Goal: Task Accomplishment & Management: Manage account settings

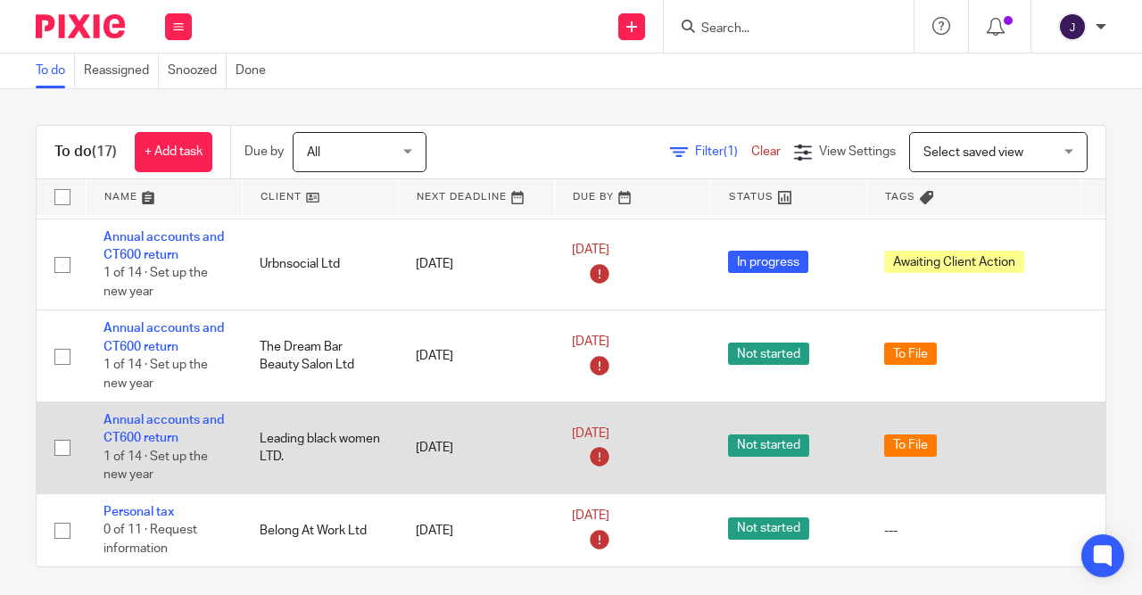
scroll to position [993, 0]
click at [281, 426] on td "Leading black women LTD." at bounding box center [320, 448] width 156 height 92
click at [148, 414] on link "Annual accounts and CT600 return" at bounding box center [164, 429] width 120 height 30
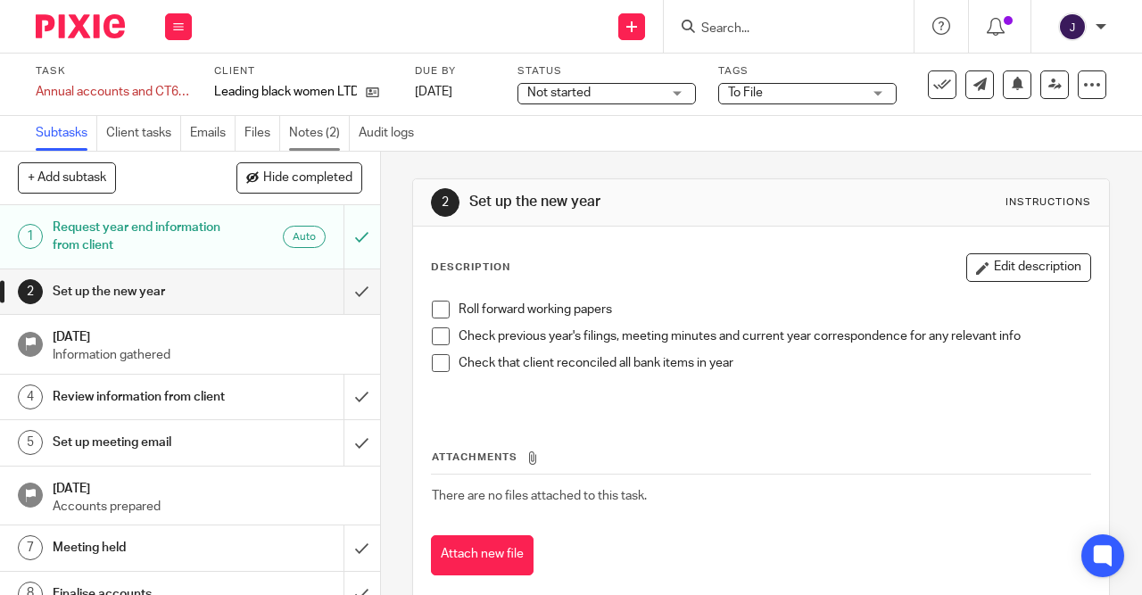
click at [303, 127] on link "Notes (2)" at bounding box center [319, 133] width 61 height 35
click at [253, 133] on link "Files" at bounding box center [262, 133] width 36 height 35
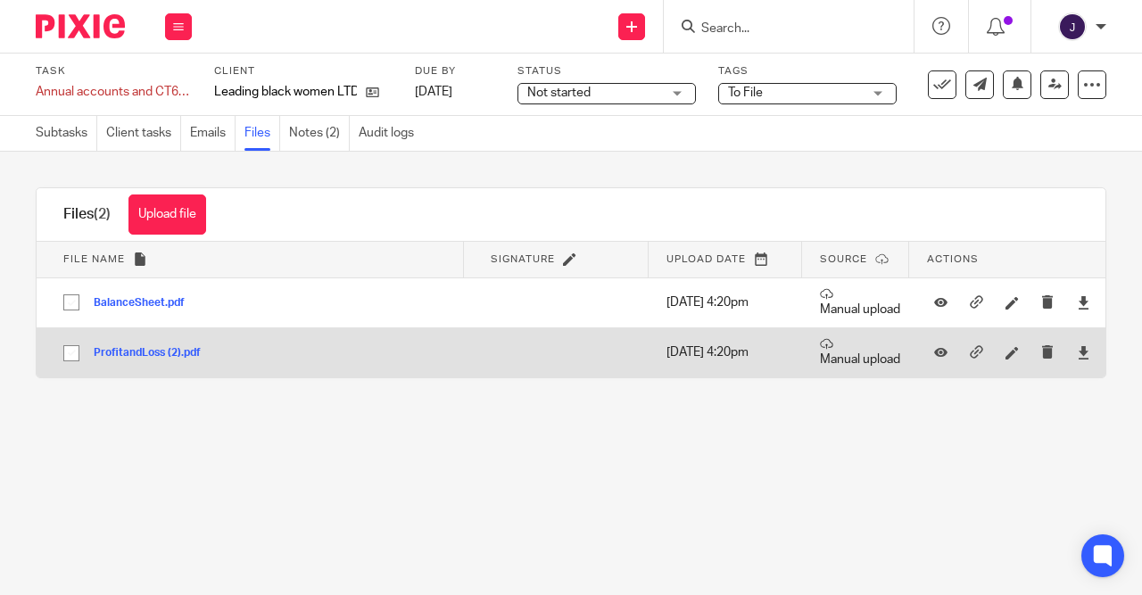
click at [127, 347] on button "ProfitandLoss (2).pdf" at bounding box center [154, 353] width 120 height 12
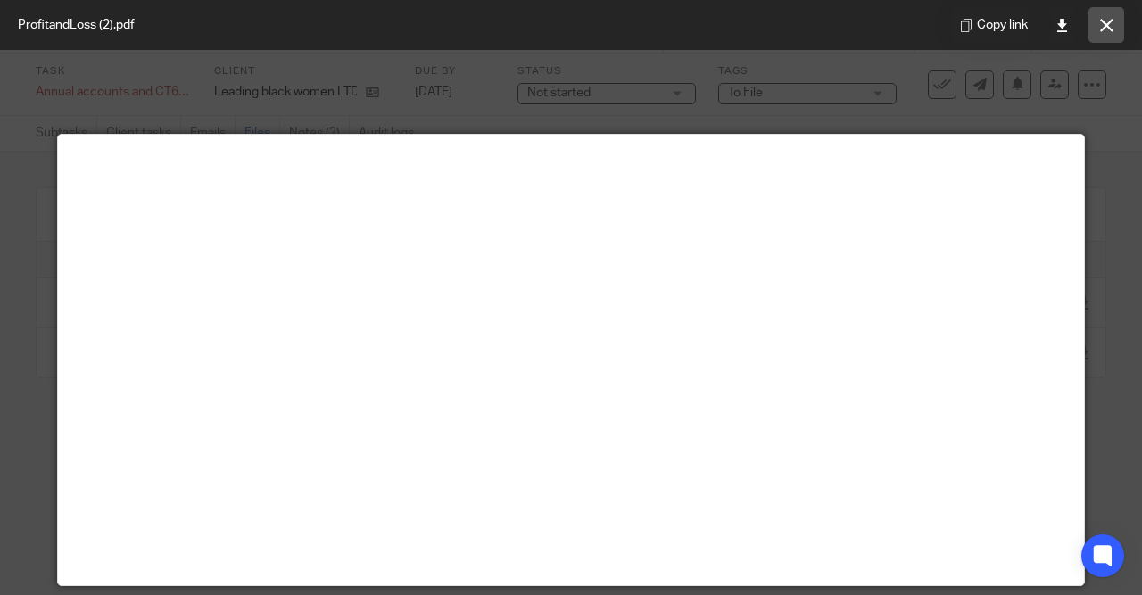
click at [1109, 27] on icon at bounding box center [1106, 25] width 13 height 13
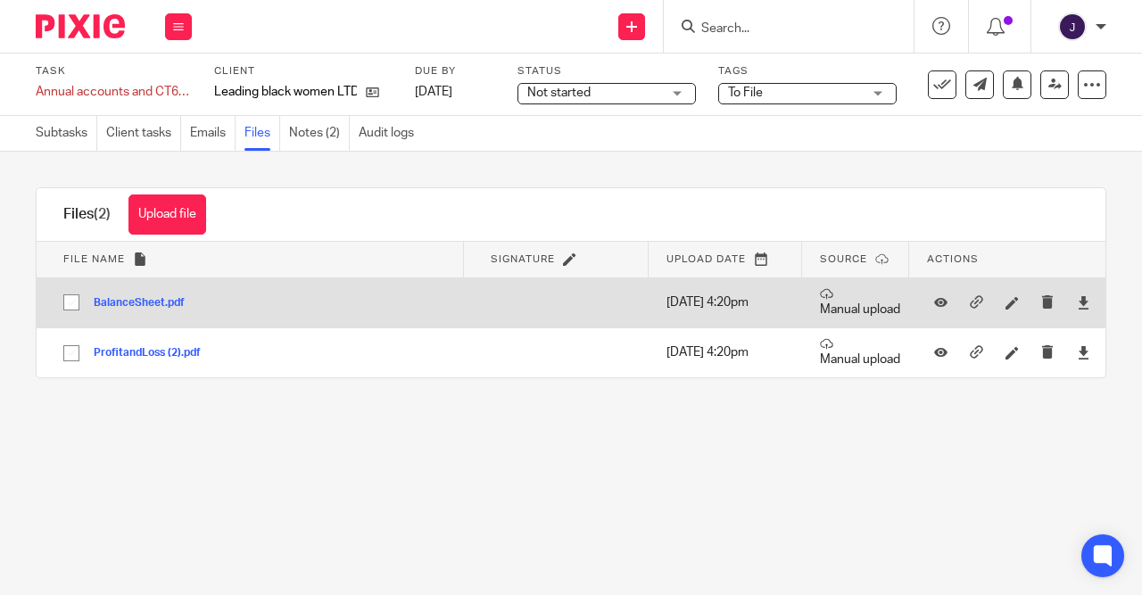
click at [120, 302] on button "BalanceSheet.pdf" at bounding box center [146, 303] width 104 height 12
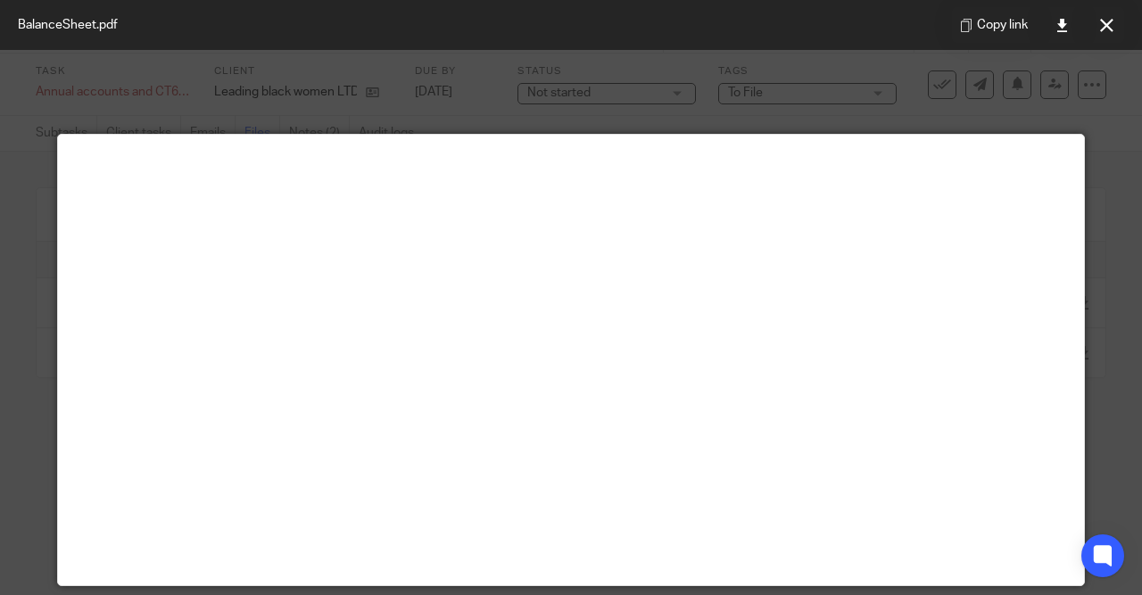
click at [1055, 120] on div at bounding box center [571, 297] width 1142 height 595
click at [1104, 30] on icon at bounding box center [1106, 25] width 13 height 13
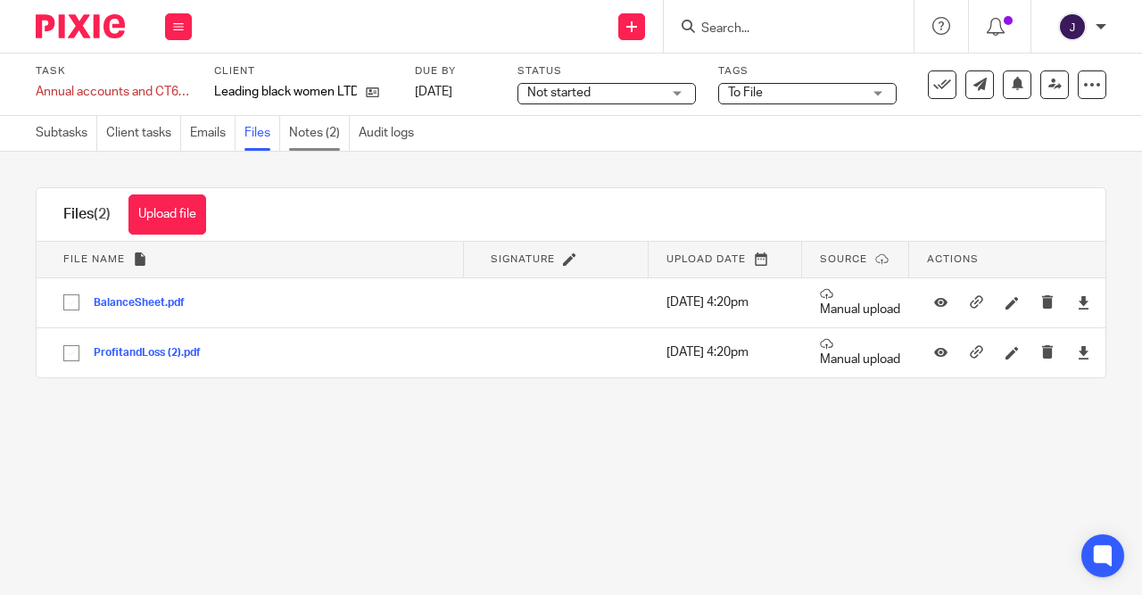
click at [302, 140] on link "Notes (2)" at bounding box center [319, 133] width 61 height 35
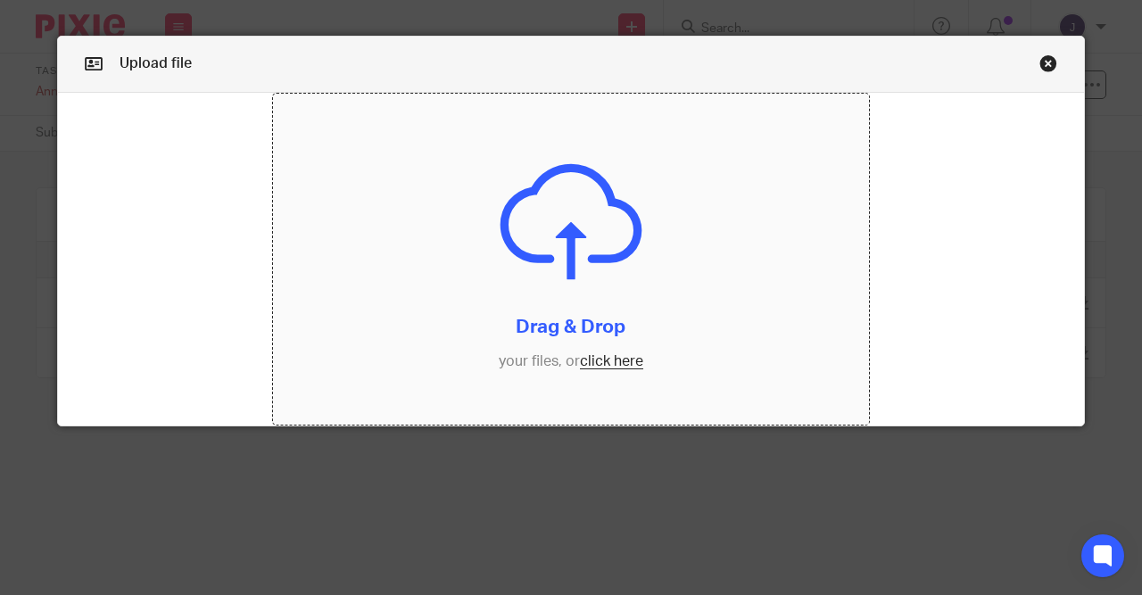
click at [609, 361] on input "file" at bounding box center [571, 260] width 597 height 332
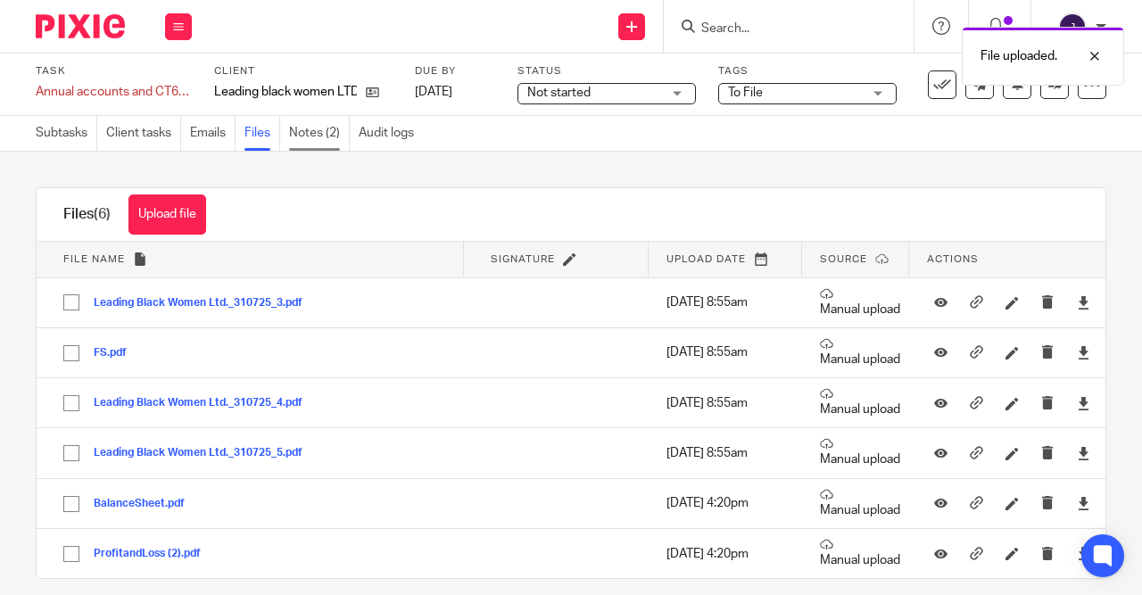
click at [319, 135] on link "Notes (2)" at bounding box center [319, 133] width 61 height 35
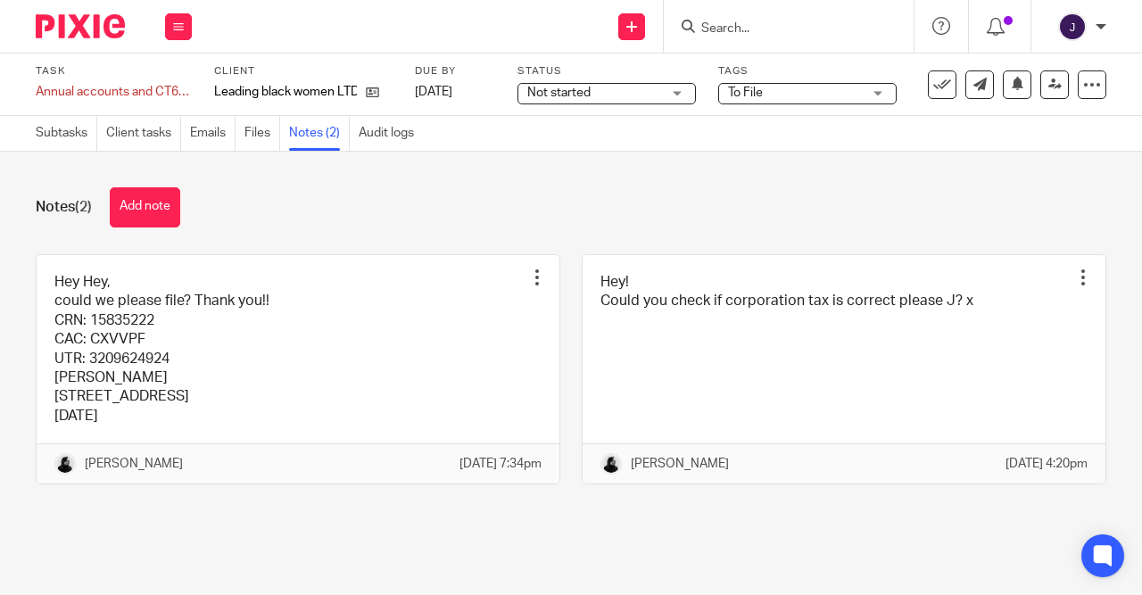
click at [152, 206] on button "Add note" at bounding box center [145, 207] width 70 height 40
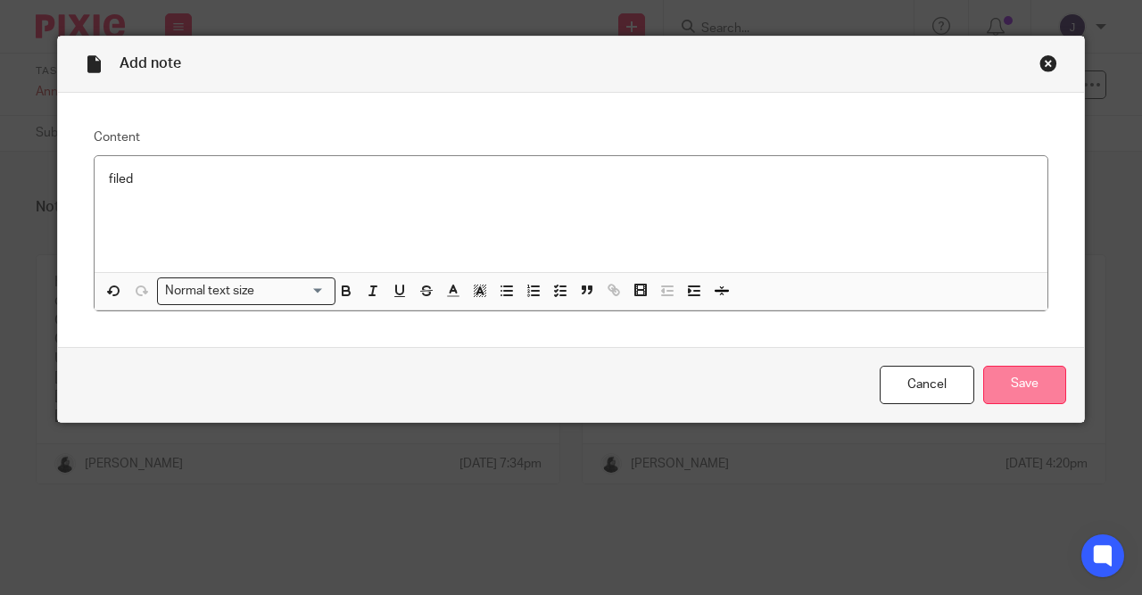
click at [1013, 394] on input "Save" at bounding box center [1024, 385] width 83 height 38
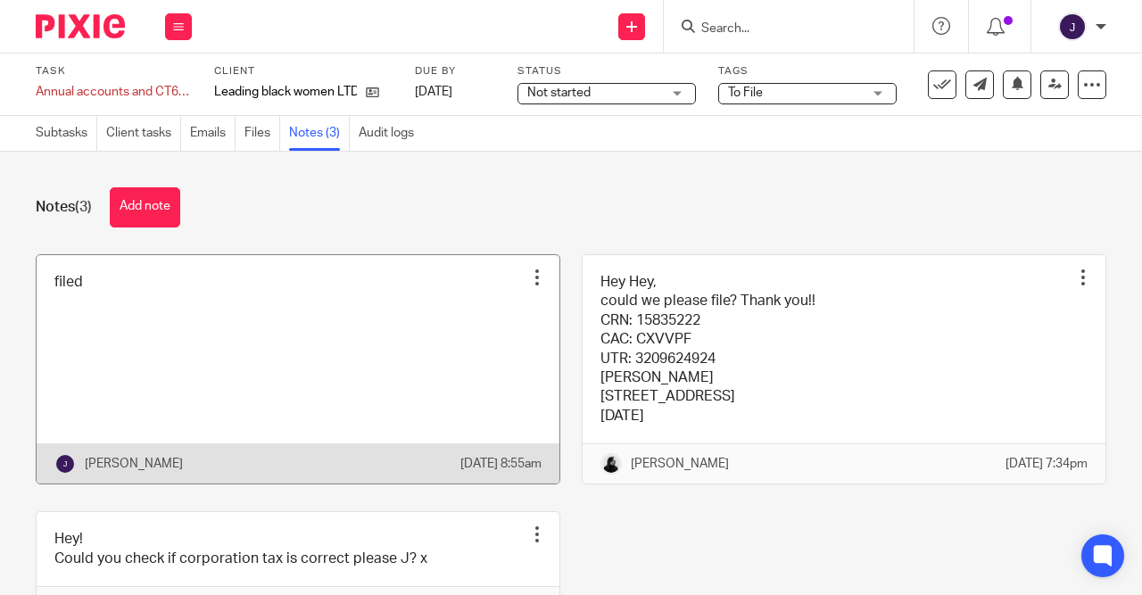
click at [344, 353] on link at bounding box center [298, 369] width 523 height 229
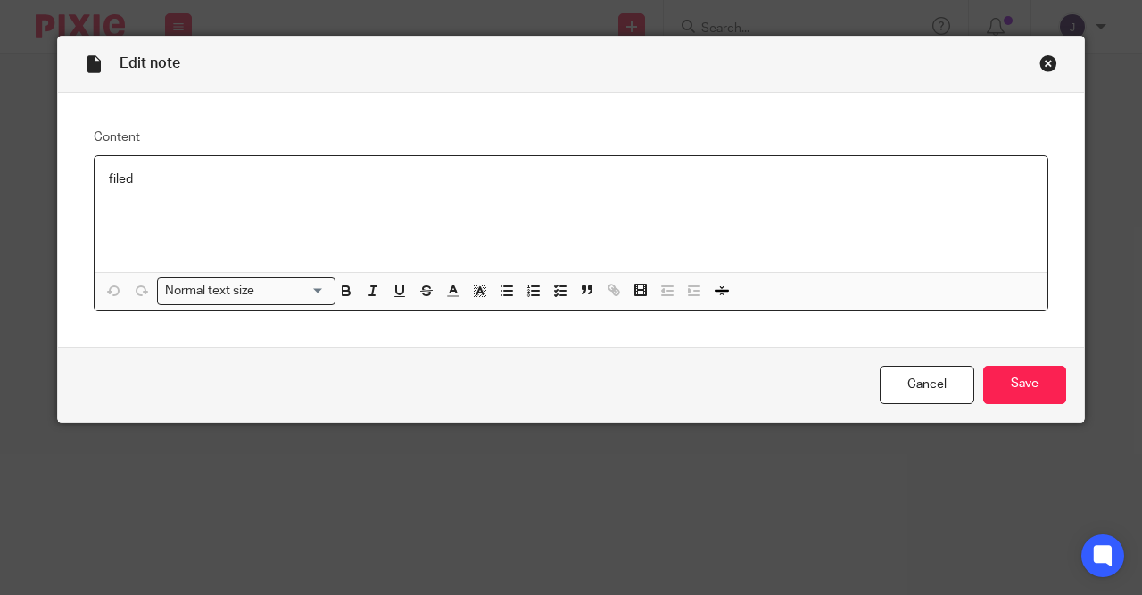
click at [201, 211] on div "filed" at bounding box center [571, 214] width 953 height 116
click at [1034, 393] on input "Save" at bounding box center [1024, 385] width 83 height 38
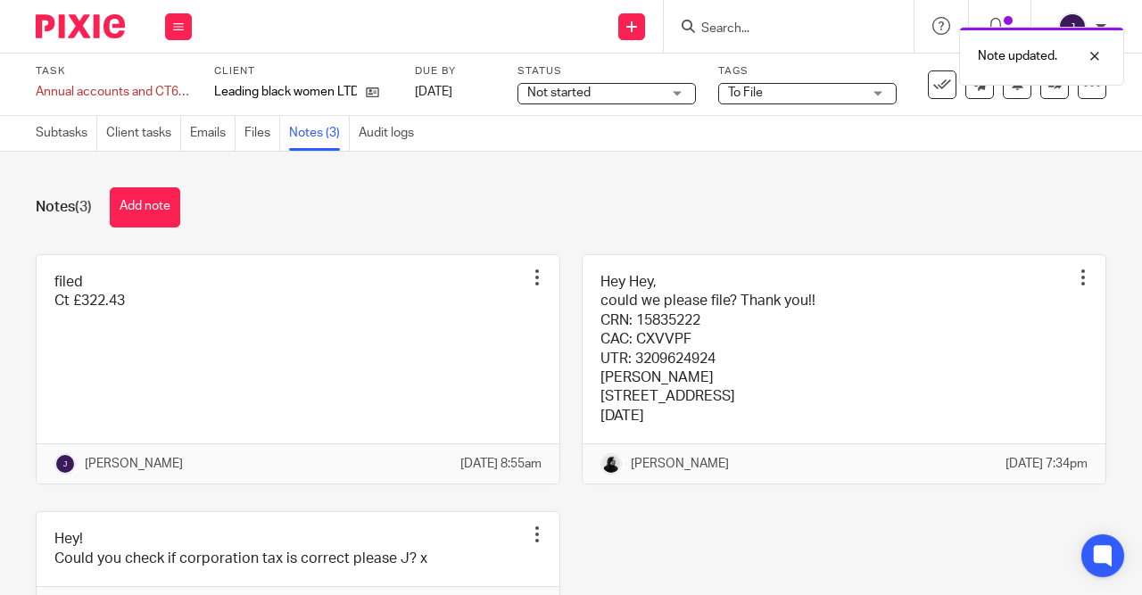
click at [738, 204] on div "Notes (3) Add note" at bounding box center [571, 207] width 1071 height 40
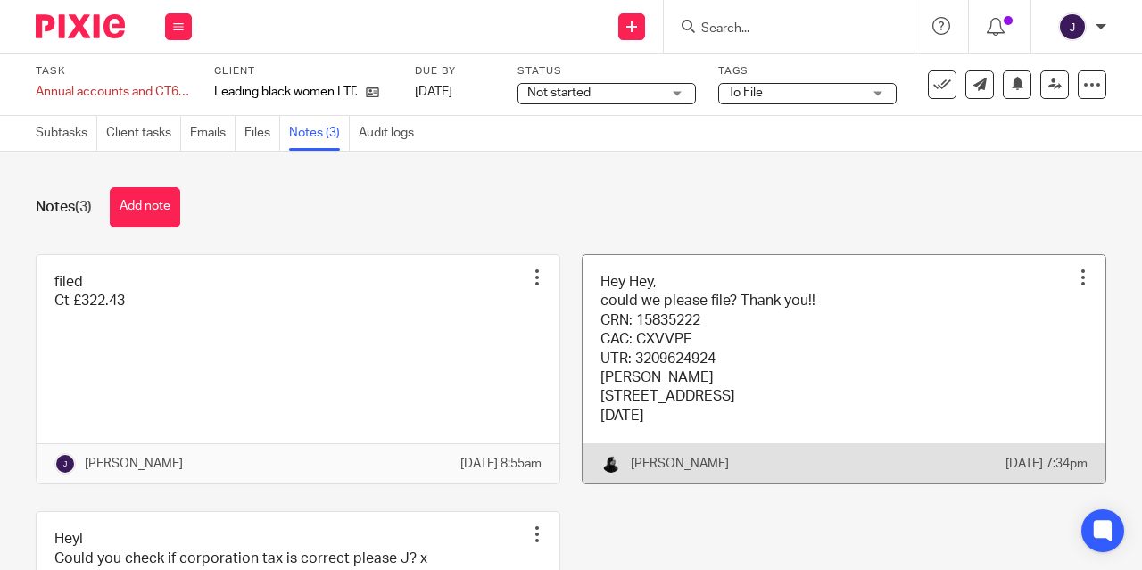
click at [666, 342] on link at bounding box center [844, 369] width 523 height 229
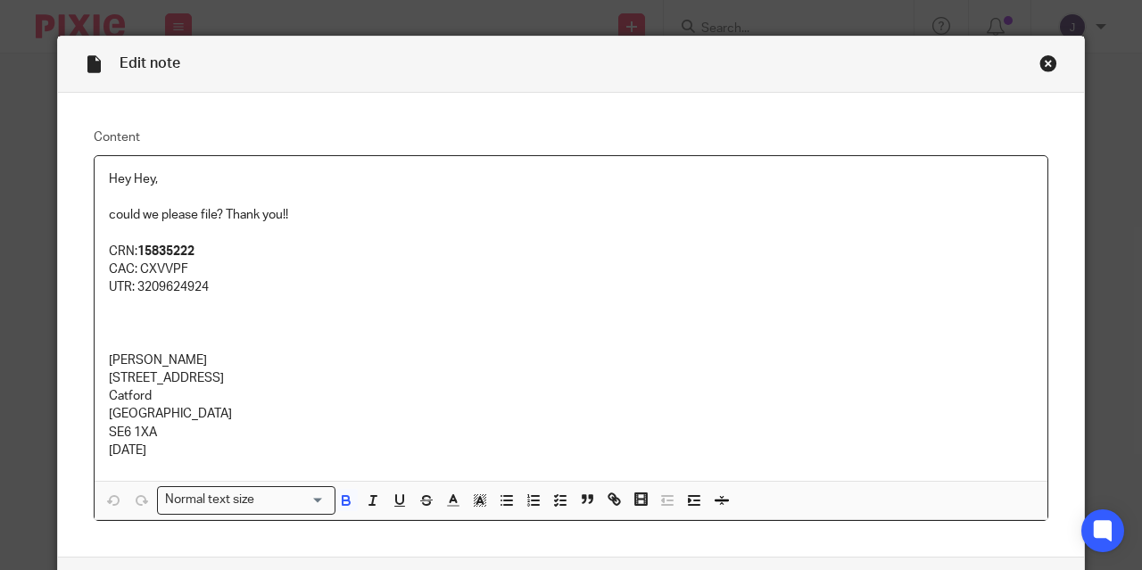
drag, startPoint x: 133, startPoint y: 250, endPoint x: 187, endPoint y: 250, distance: 54.4
click at [187, 250] on strong "15835222" at bounding box center [165, 251] width 57 height 12
drag, startPoint x: 196, startPoint y: 250, endPoint x: 135, endPoint y: 244, distance: 61.8
click at [135, 244] on p "CRN: 15835222" at bounding box center [571, 252] width 924 height 18
copy p "15835222"
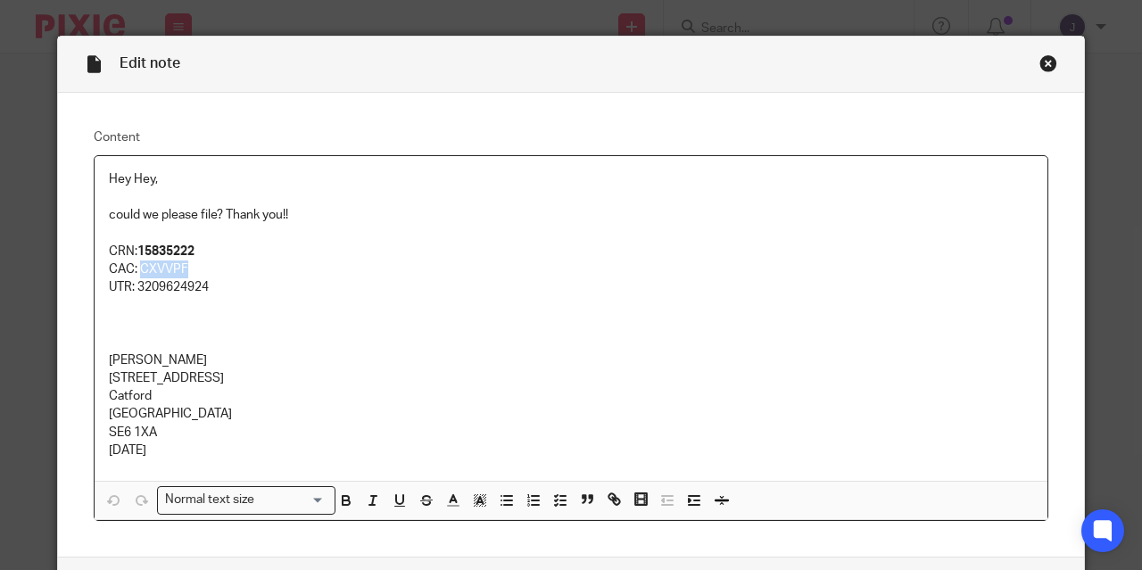
drag, startPoint x: 135, startPoint y: 268, endPoint x: 189, endPoint y: 268, distance: 54.4
click at [189, 268] on p "CAC: CXVVPF" at bounding box center [571, 270] width 924 height 18
copy p "CXVVPF"
click at [1040, 63] on div "Close this dialog window" at bounding box center [1049, 63] width 18 height 18
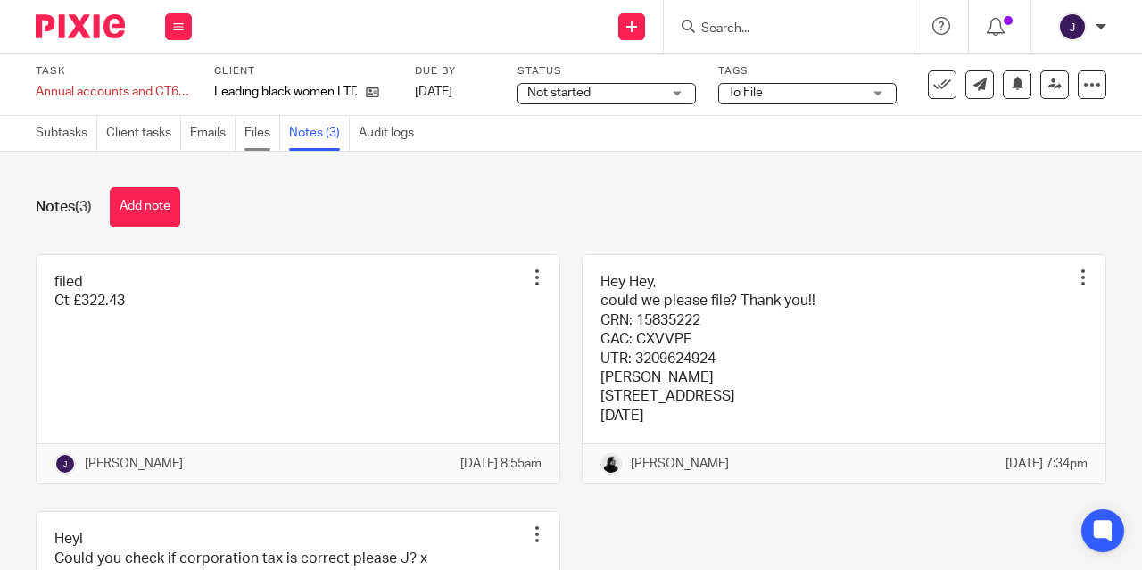
click at [253, 145] on link "Files" at bounding box center [262, 133] width 36 height 35
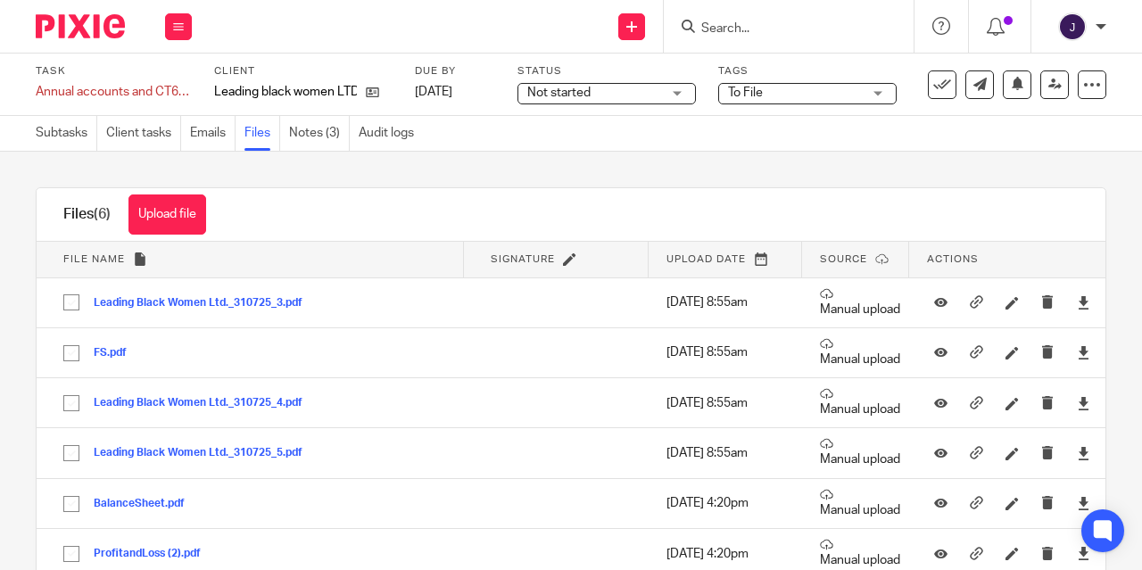
click at [144, 305] on button "Leading Black Women Ltd._310725_3.pdf" at bounding box center [205, 303] width 222 height 12
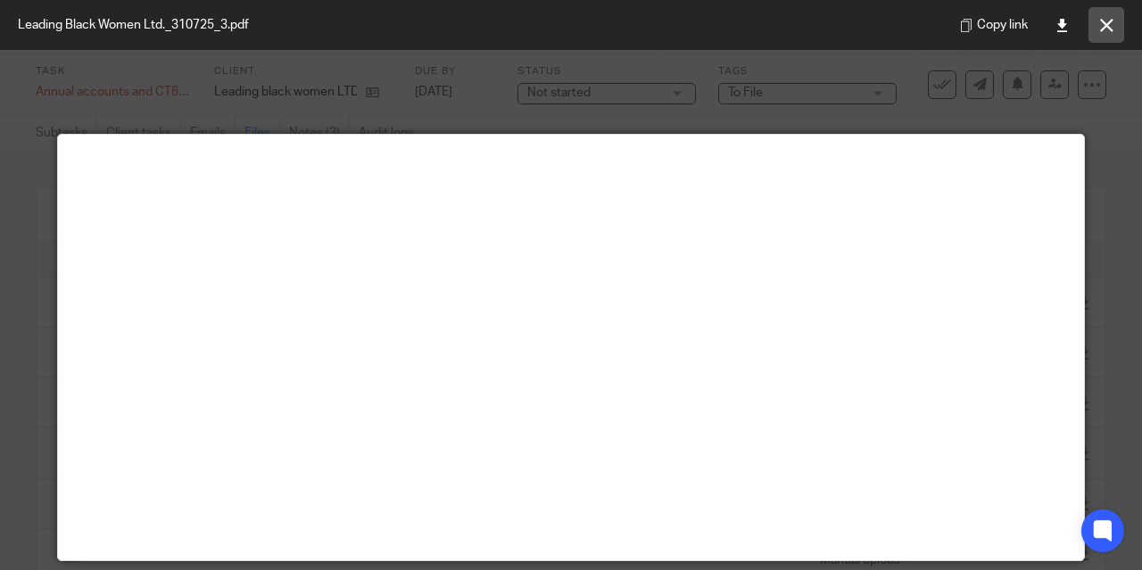
click at [1110, 24] on icon at bounding box center [1106, 25] width 13 height 13
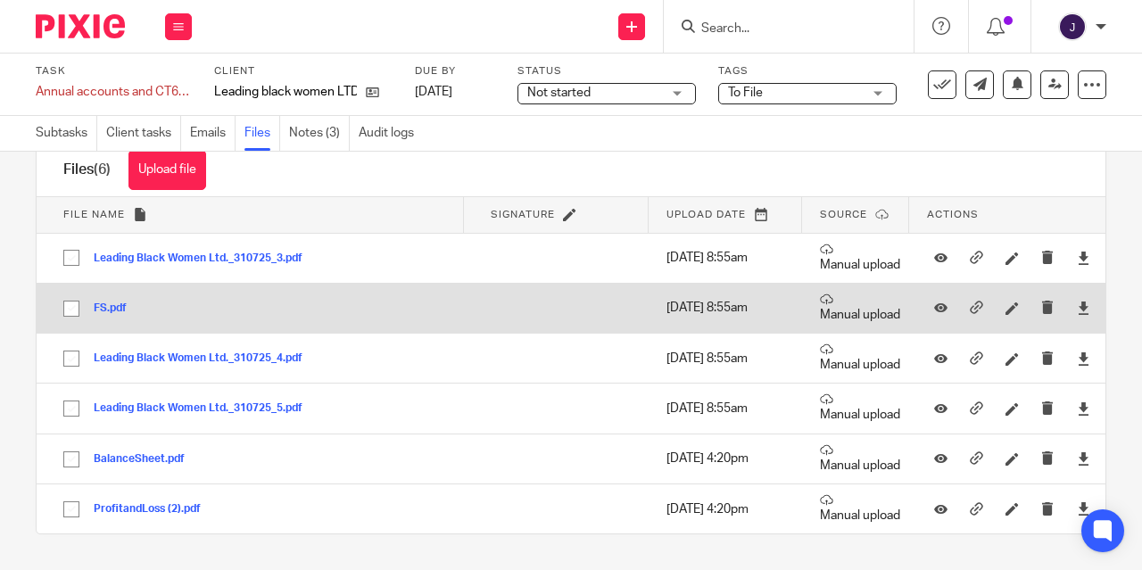
scroll to position [44, 0]
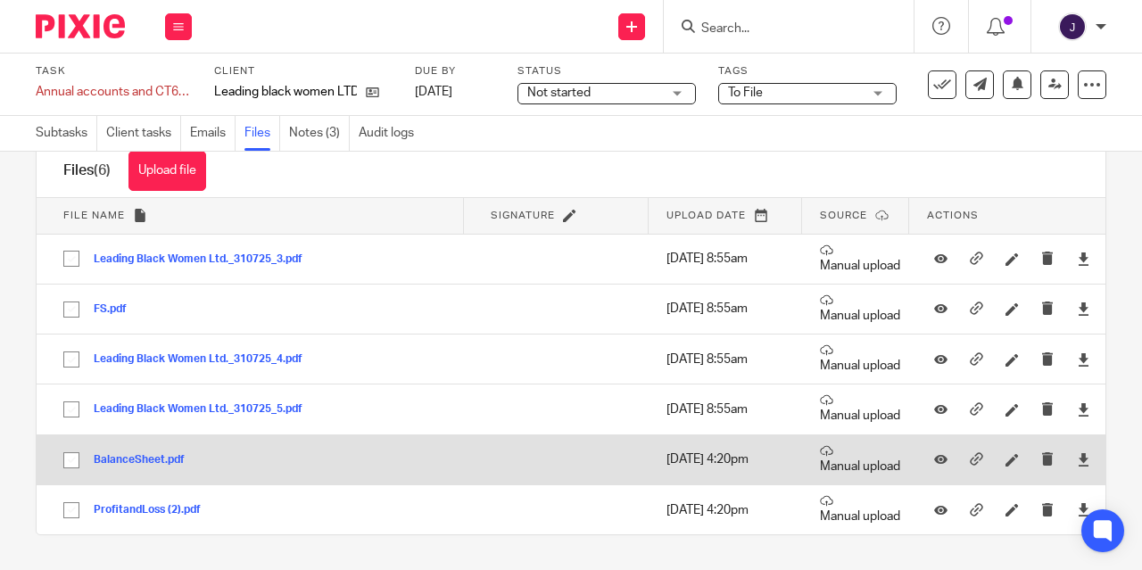
click at [119, 464] on button "BalanceSheet.pdf" at bounding box center [146, 460] width 104 height 12
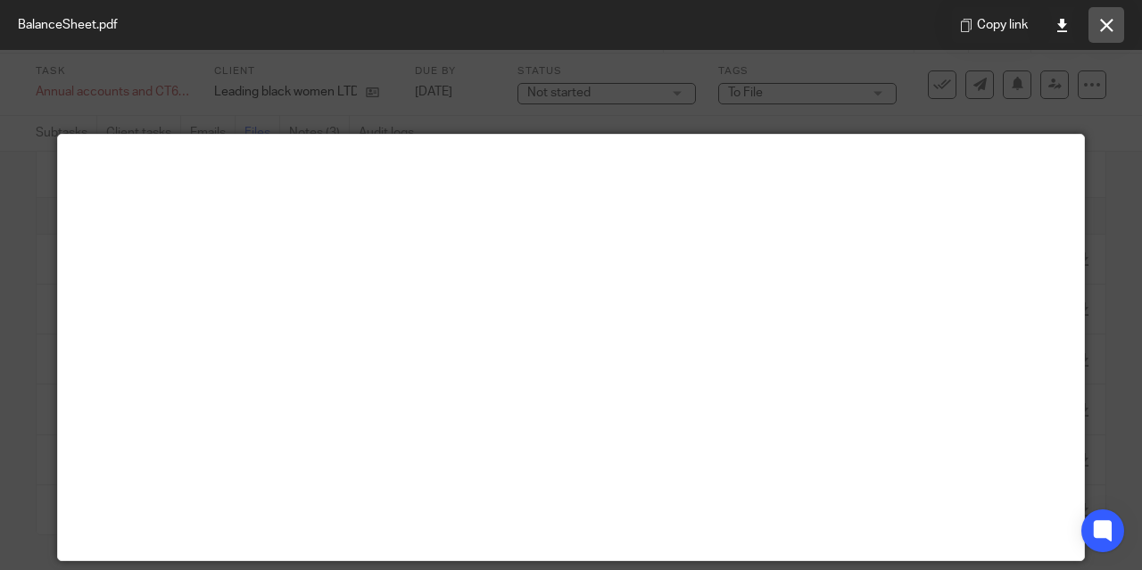
click at [1101, 25] on icon at bounding box center [1106, 25] width 13 height 13
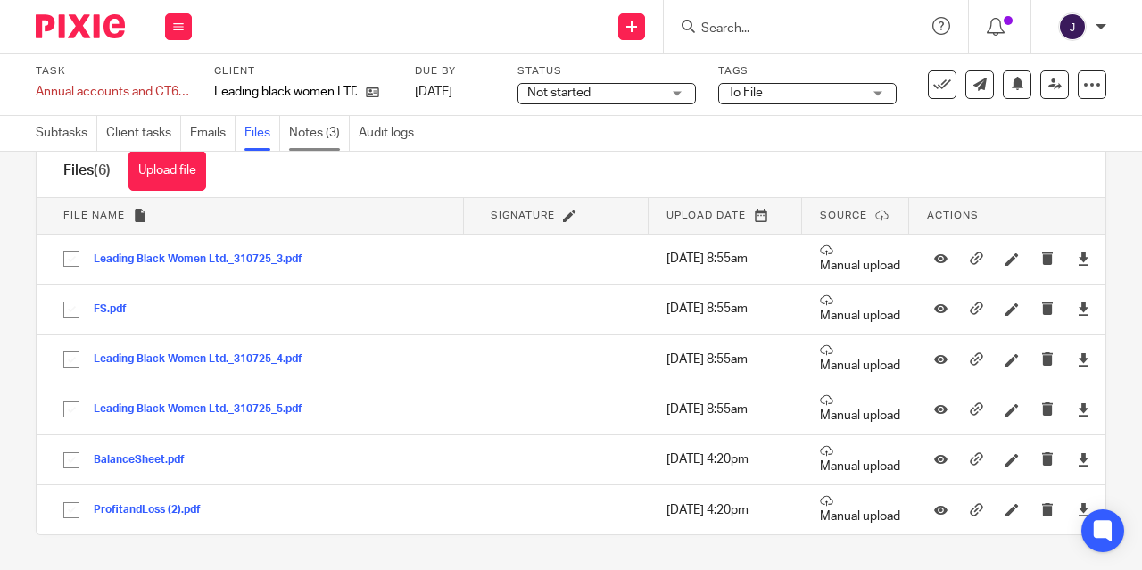
click at [321, 133] on link "Notes (3)" at bounding box center [319, 133] width 61 height 35
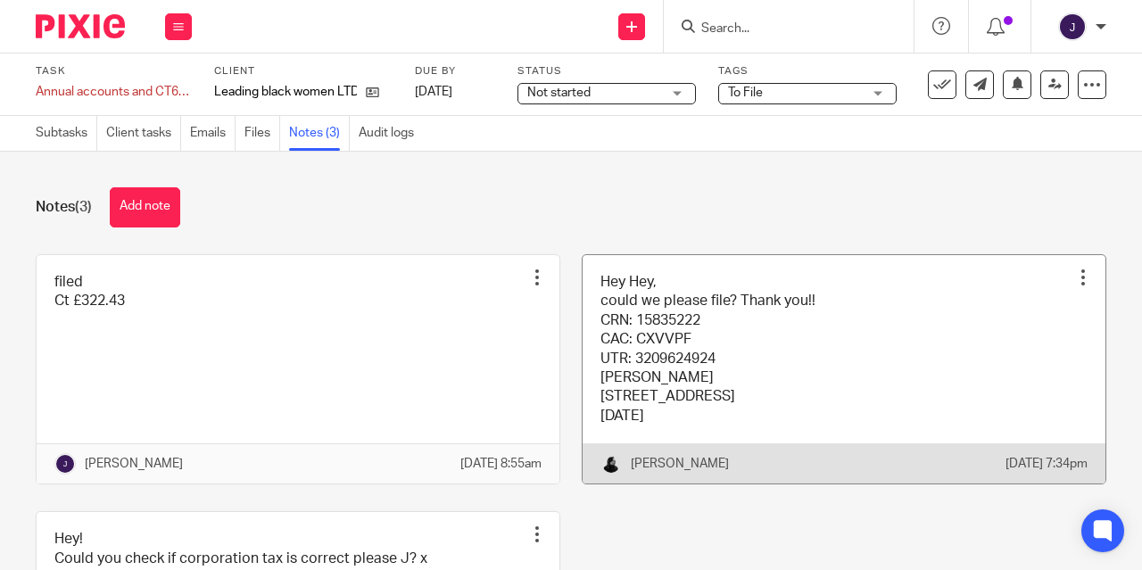
click at [670, 398] on link at bounding box center [844, 369] width 523 height 229
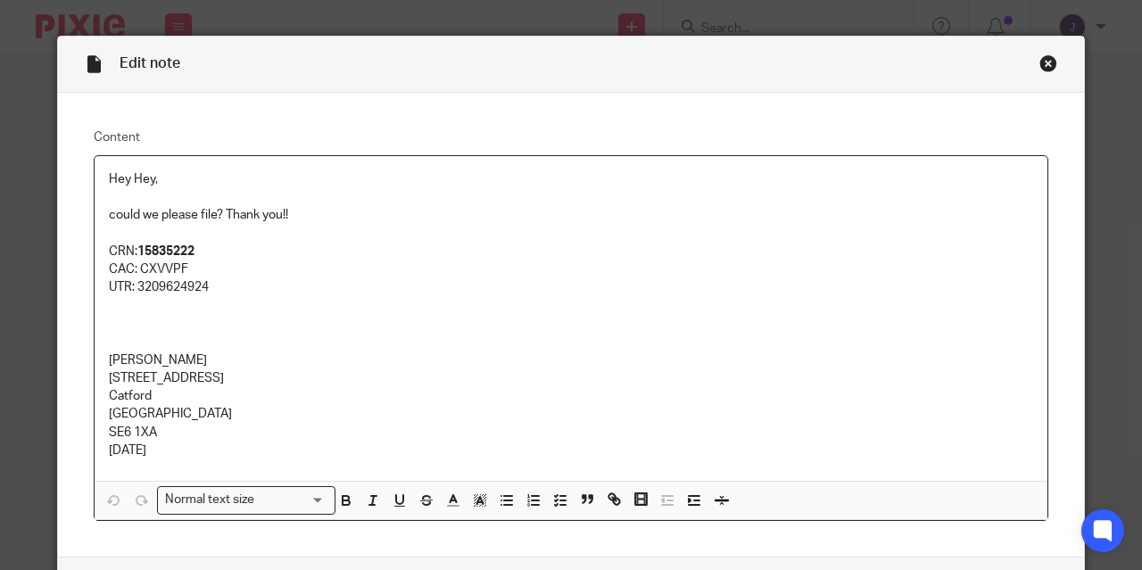
drag, startPoint x: 104, startPoint y: 359, endPoint x: 248, endPoint y: 358, distance: 143.7
click at [248, 358] on p "[PERSON_NAME]" at bounding box center [571, 361] width 924 height 18
copy p "[PERSON_NAME]"
click at [1048, 63] on div "Close this dialog window" at bounding box center [1049, 63] width 18 height 18
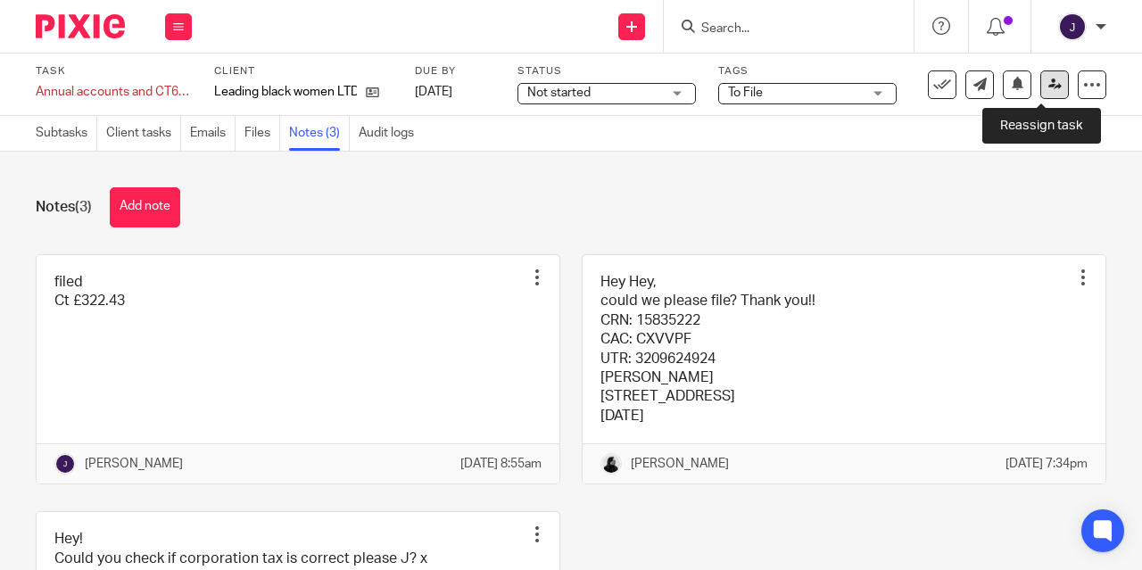
click at [1053, 77] on link at bounding box center [1054, 84] width 29 height 29
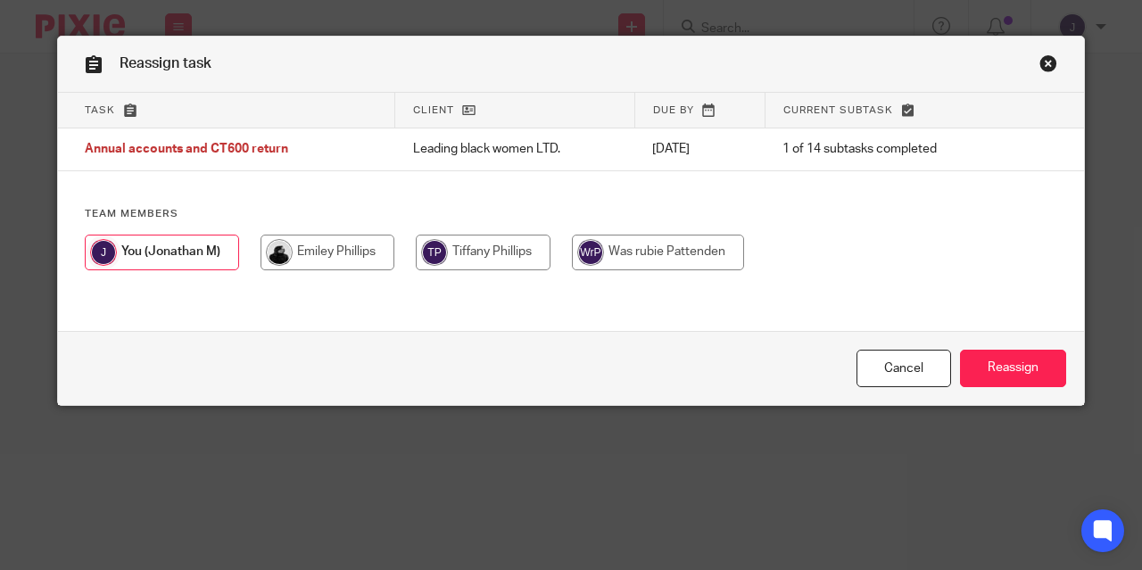
click at [286, 251] on input "radio" at bounding box center [328, 253] width 134 height 36
radio input "true"
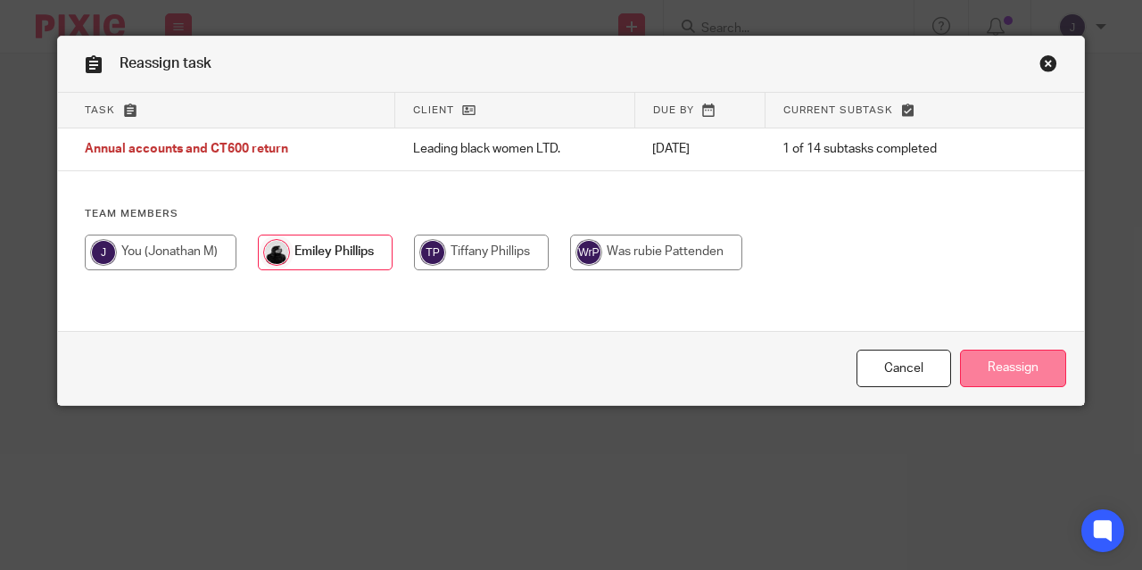
click at [1032, 360] on input "Reassign" at bounding box center [1013, 369] width 106 height 38
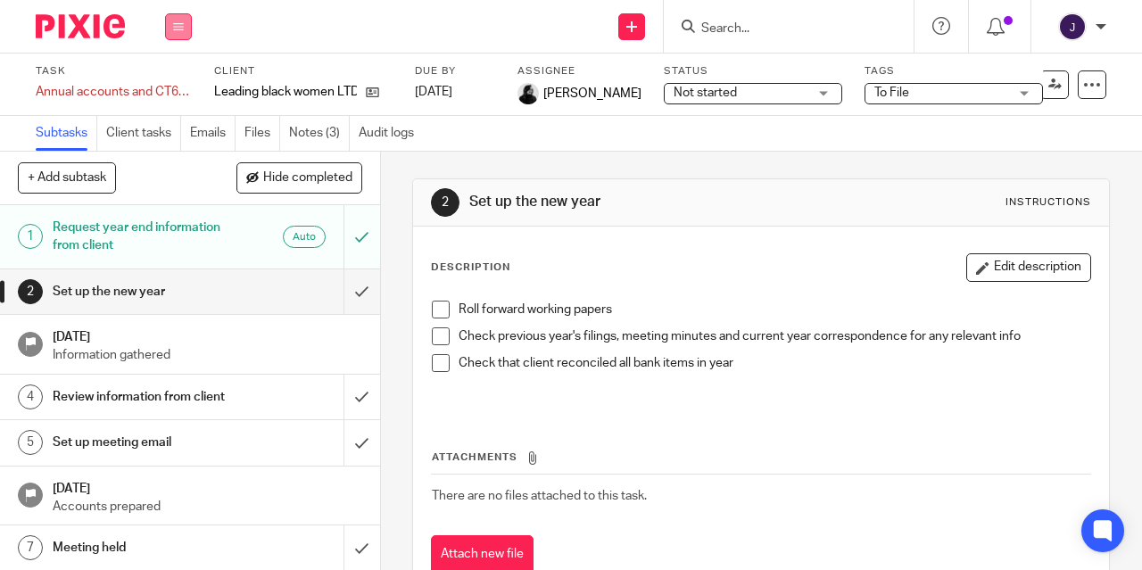
click at [171, 23] on button at bounding box center [178, 26] width 27 height 27
click at [187, 91] on li "Work" at bounding box center [177, 83] width 47 height 26
click at [171, 79] on link "Work" at bounding box center [169, 83] width 31 height 12
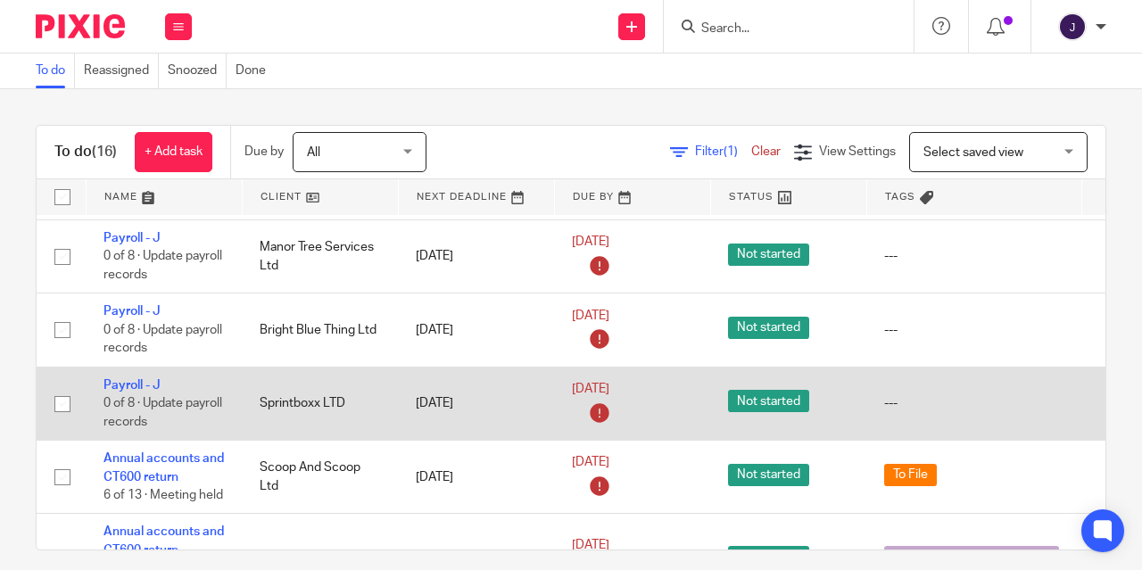
scroll to position [524, 0]
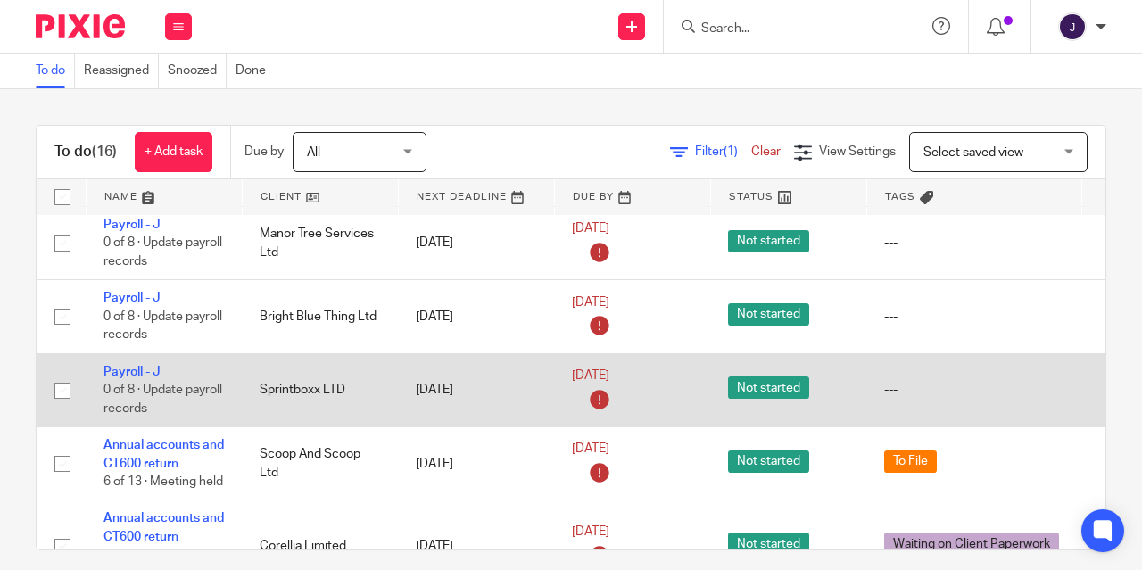
click at [348, 422] on td "Sprintboxx LTD" at bounding box center [320, 389] width 156 height 73
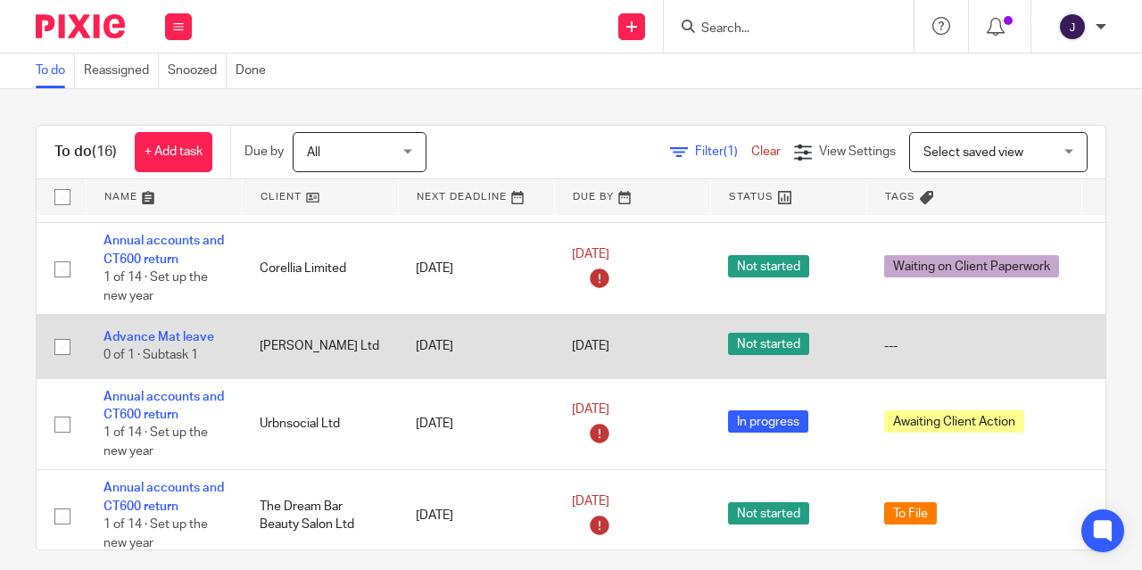
scroll to position [791, 0]
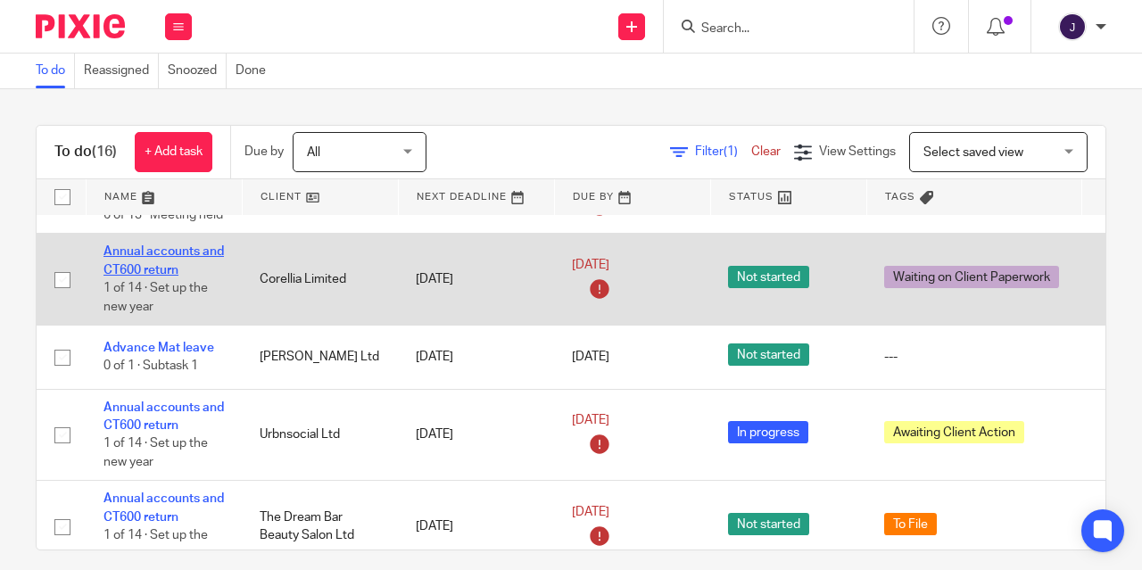
click at [132, 268] on link "Annual accounts and CT600 return" at bounding box center [164, 260] width 120 height 30
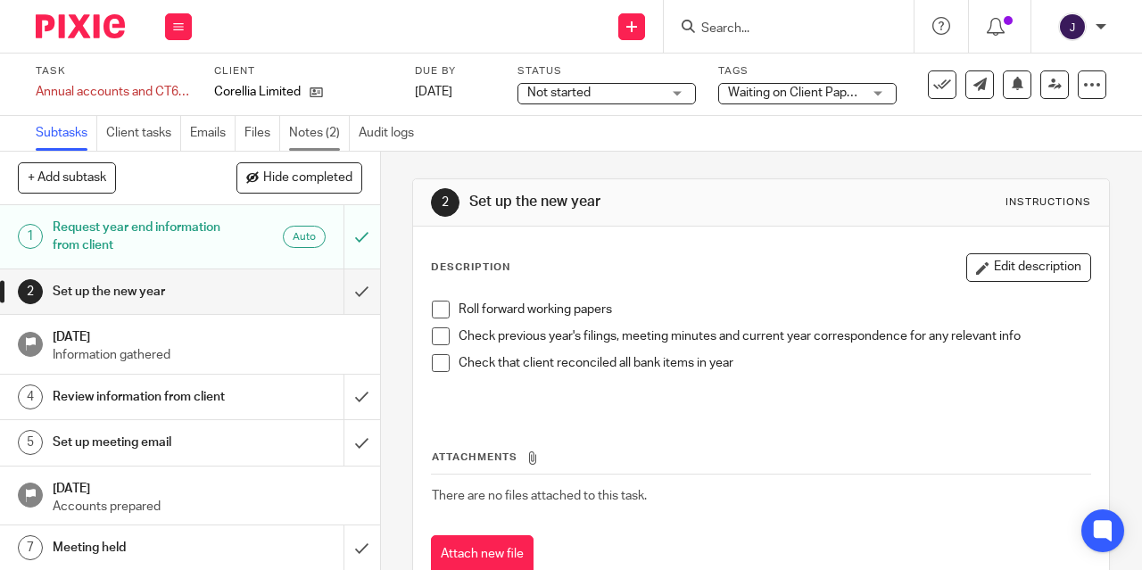
click at [324, 131] on link "Notes (2)" at bounding box center [319, 133] width 61 height 35
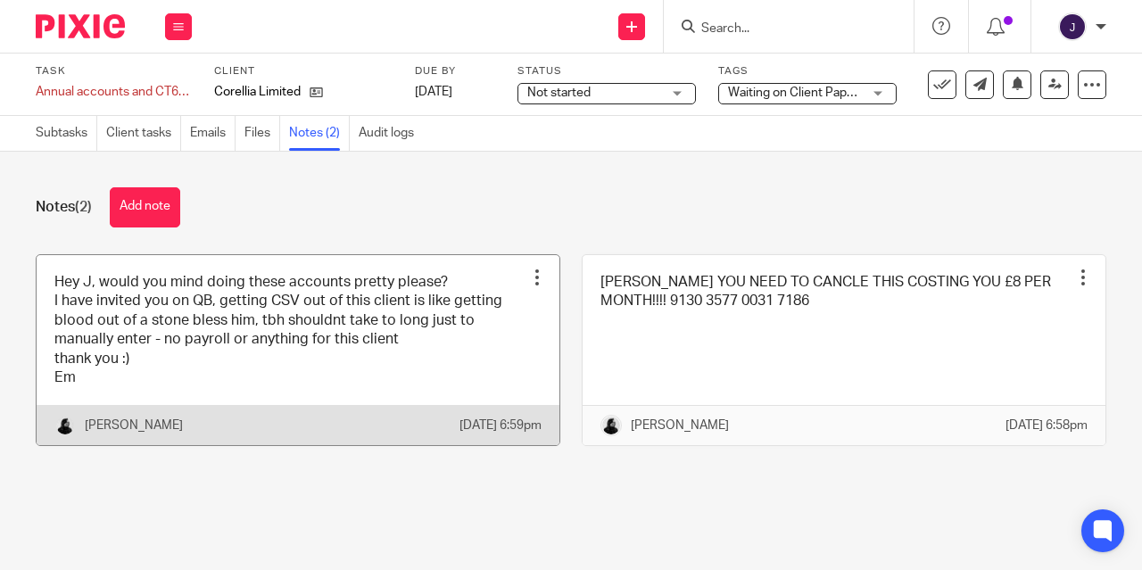
click at [203, 309] on link at bounding box center [298, 350] width 523 height 191
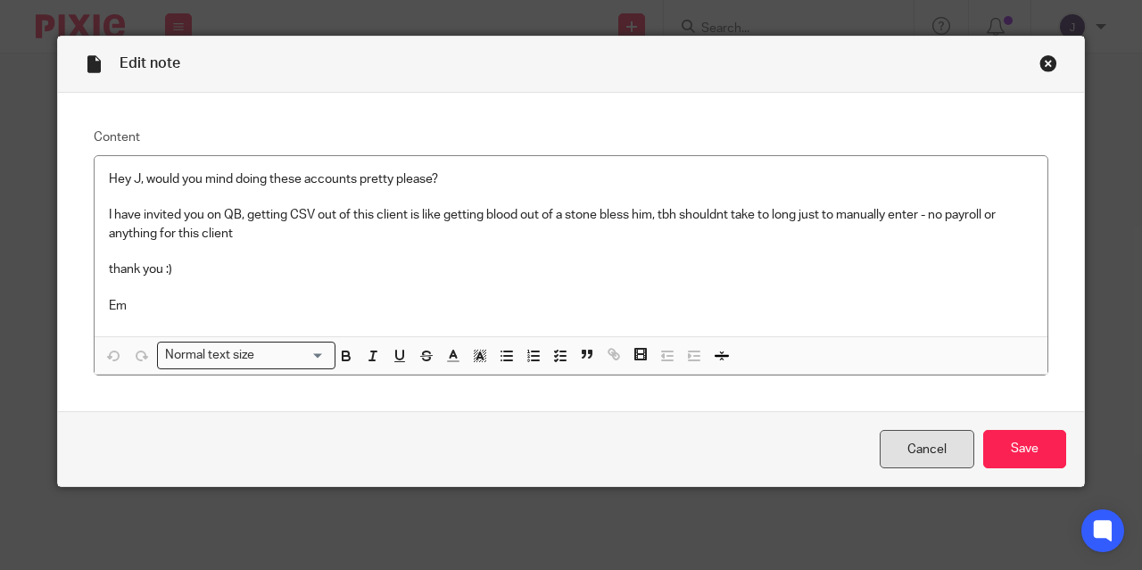
click at [930, 454] on link "Cancel" at bounding box center [927, 449] width 95 height 38
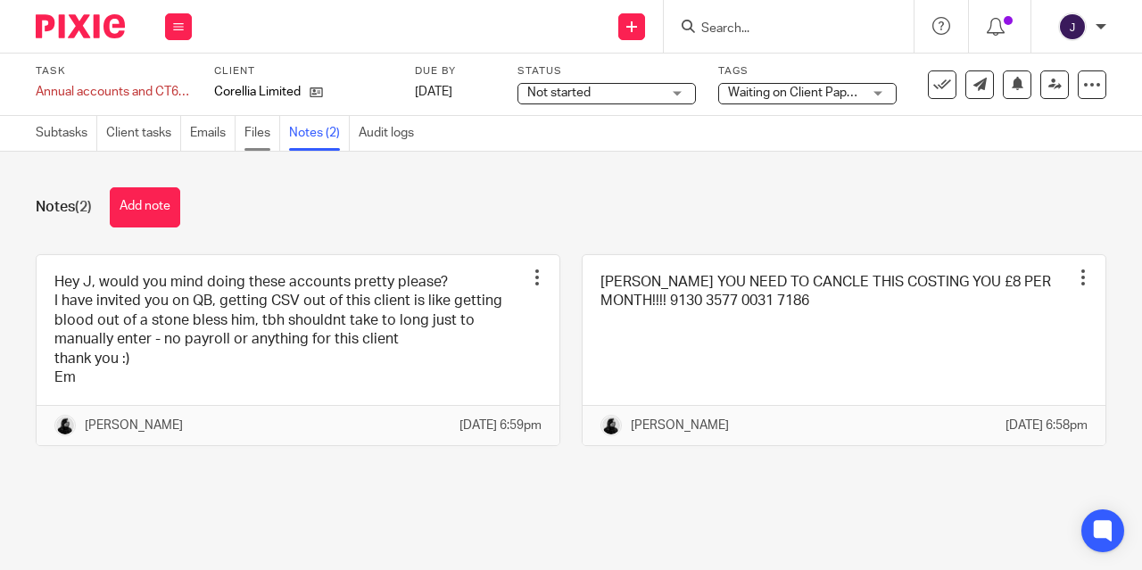
click at [264, 135] on link "Files" at bounding box center [262, 133] width 36 height 35
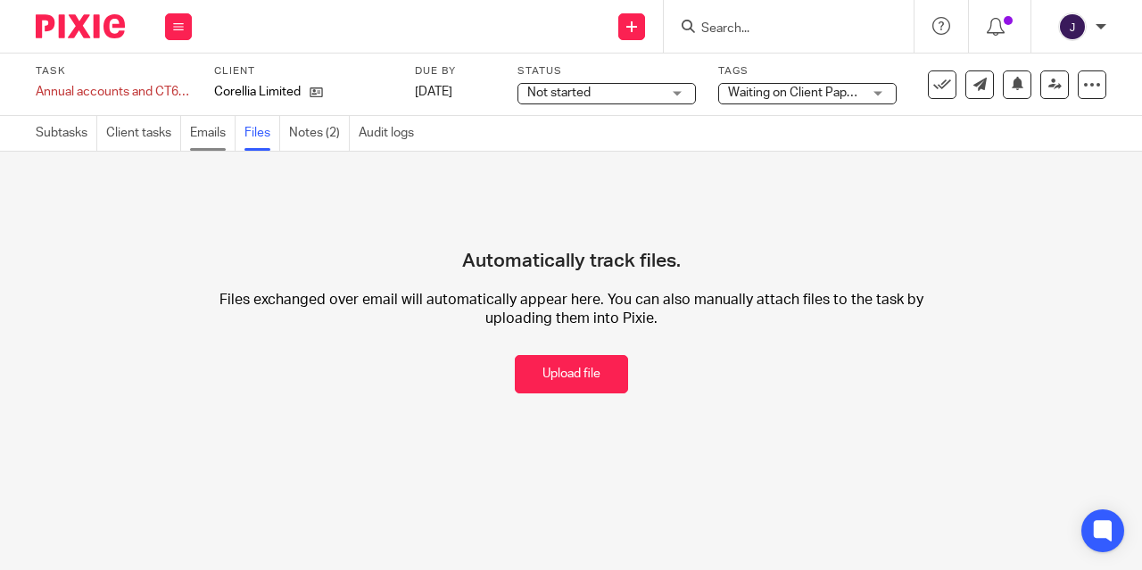
click at [212, 142] on link "Emails" at bounding box center [213, 133] width 46 height 35
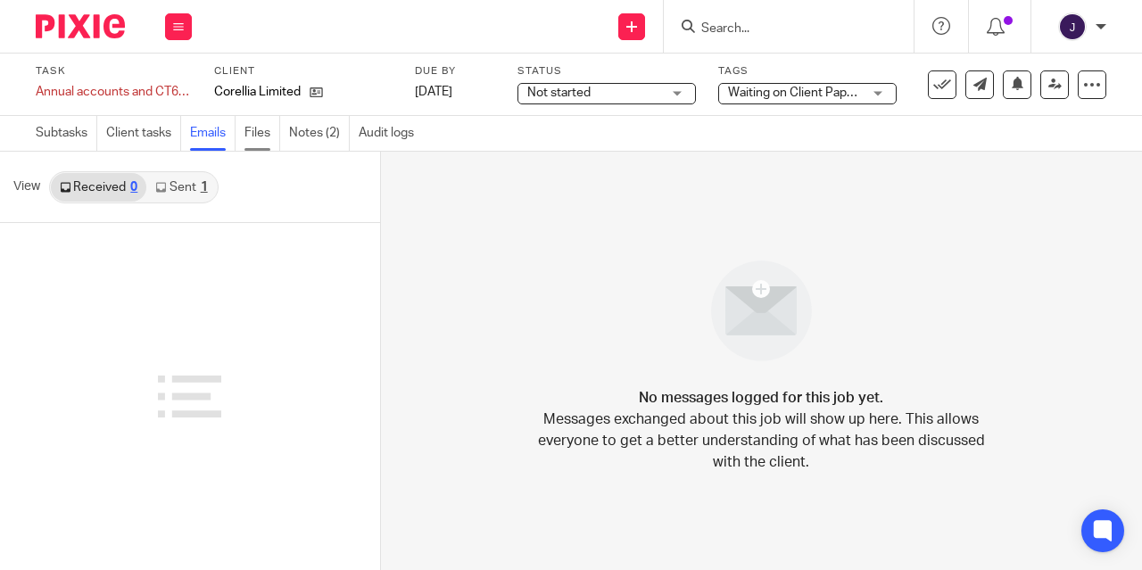
click at [249, 139] on link "Files" at bounding box center [262, 133] width 36 height 35
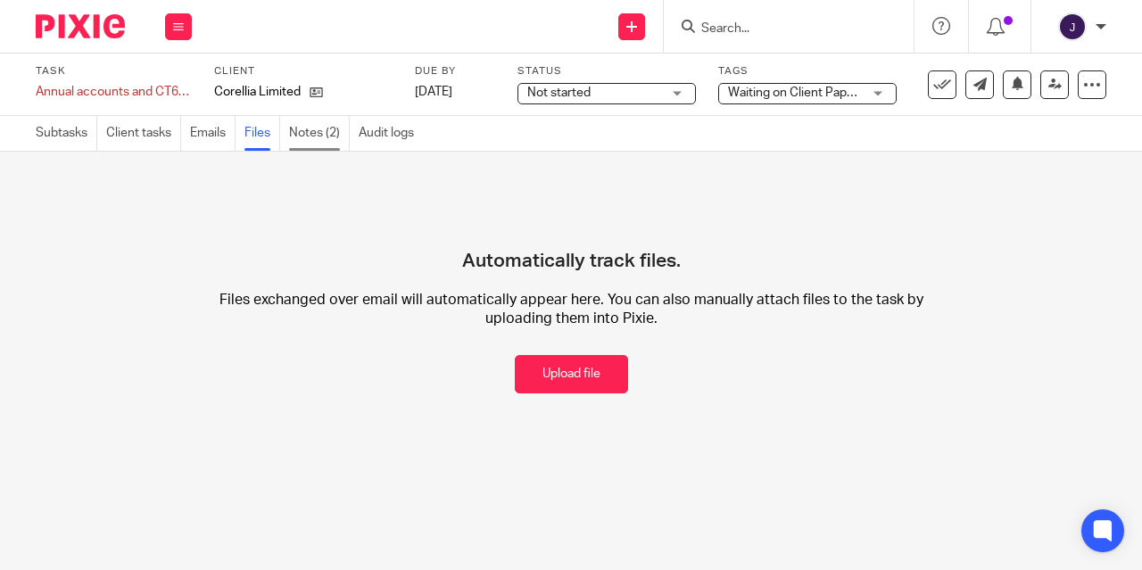
click at [307, 133] on link "Notes (2)" at bounding box center [319, 133] width 61 height 35
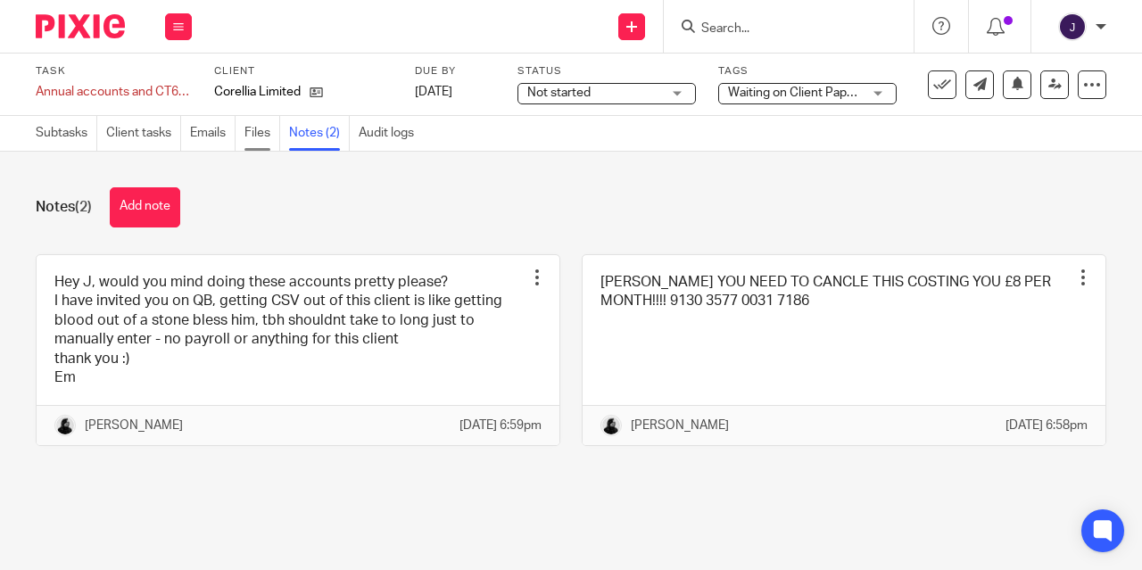
click at [253, 134] on link "Files" at bounding box center [262, 133] width 36 height 35
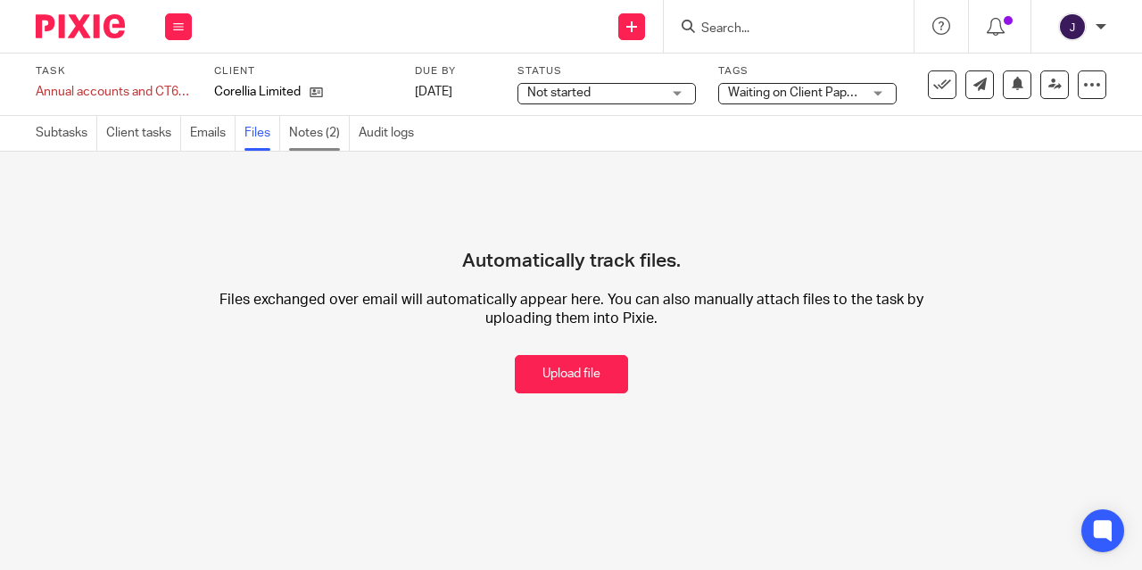
click at [304, 132] on link "Notes (2)" at bounding box center [319, 133] width 61 height 35
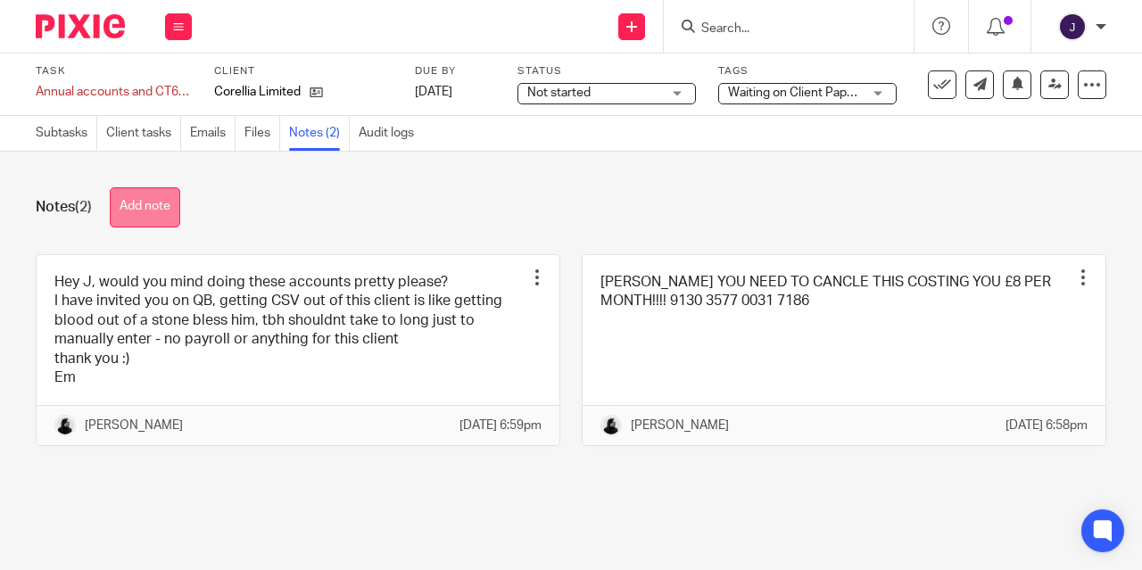
click at [146, 203] on button "Add note" at bounding box center [145, 207] width 70 height 40
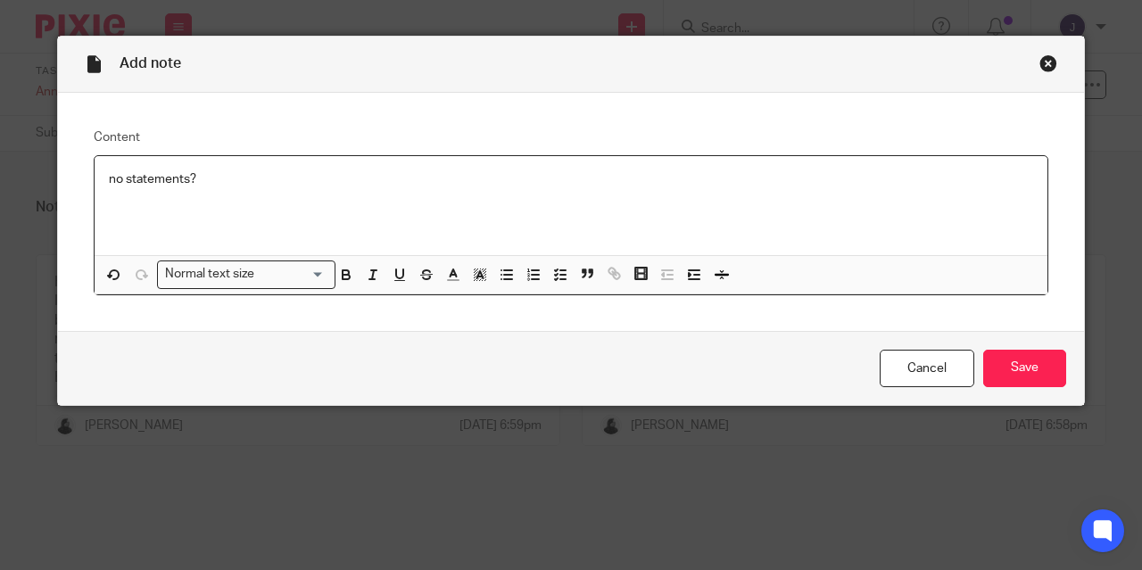
click at [1036, 344] on div "Cancel Save" at bounding box center [571, 368] width 1026 height 75
click at [1030, 364] on input "Save" at bounding box center [1024, 369] width 83 height 38
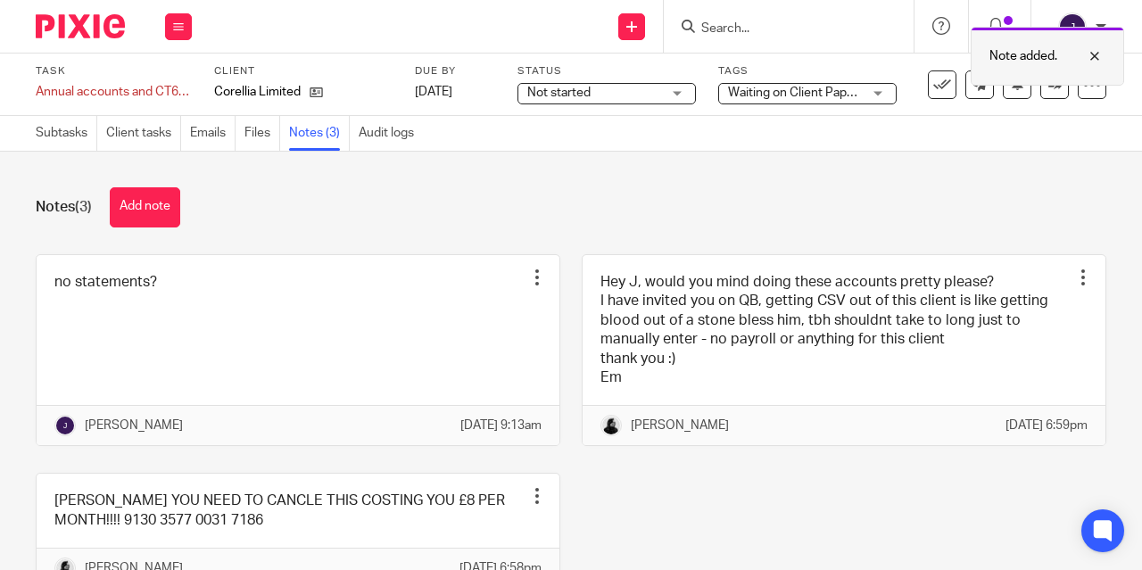
click at [972, 84] on div at bounding box center [972, 83] width 0 height 3
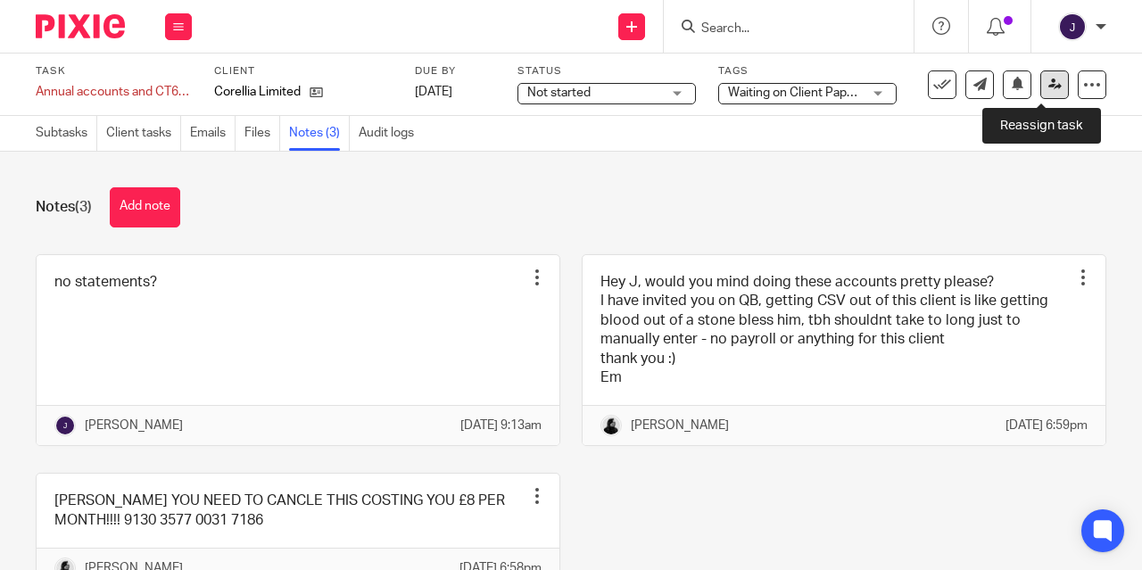
click at [1048, 87] on icon at bounding box center [1054, 84] width 13 height 13
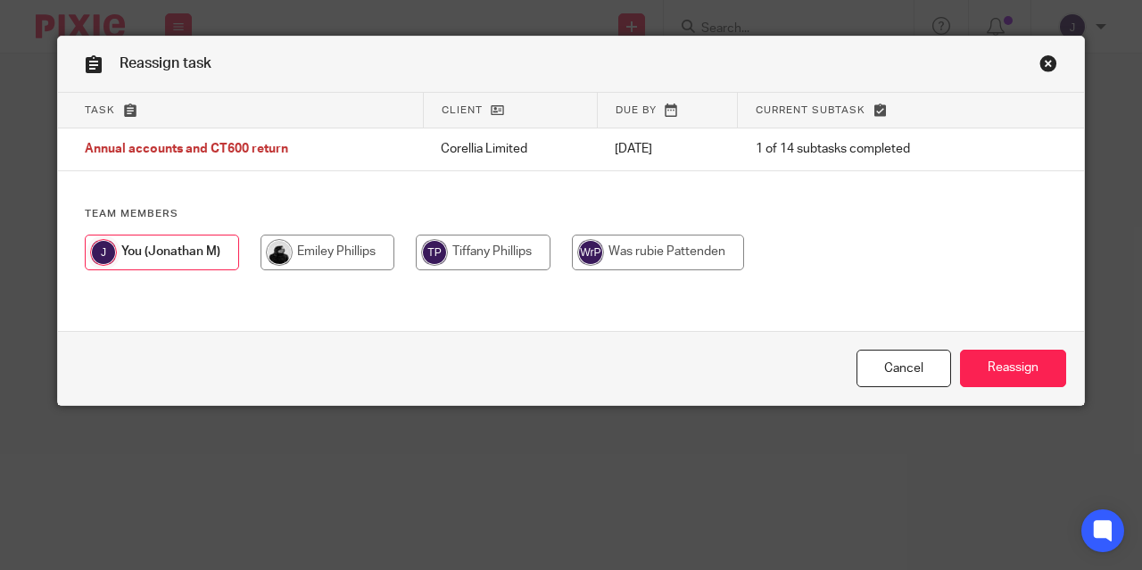
click at [336, 247] on input "radio" at bounding box center [328, 253] width 134 height 36
radio input "true"
click at [949, 357] on div "Cancel Reassign" at bounding box center [571, 368] width 1026 height 75
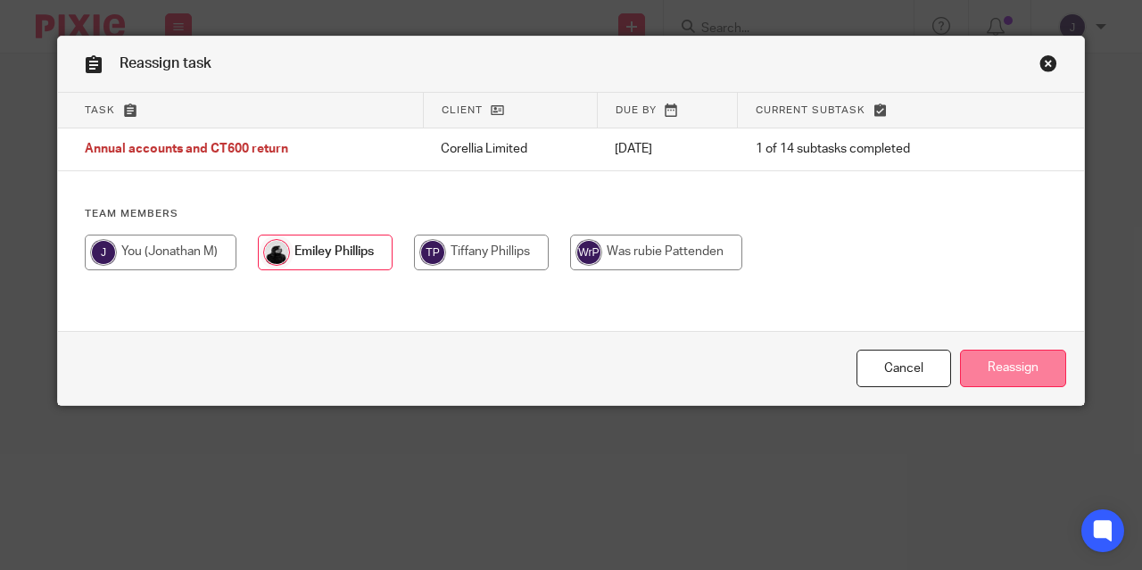
click at [1016, 374] on input "Reassign" at bounding box center [1013, 369] width 106 height 38
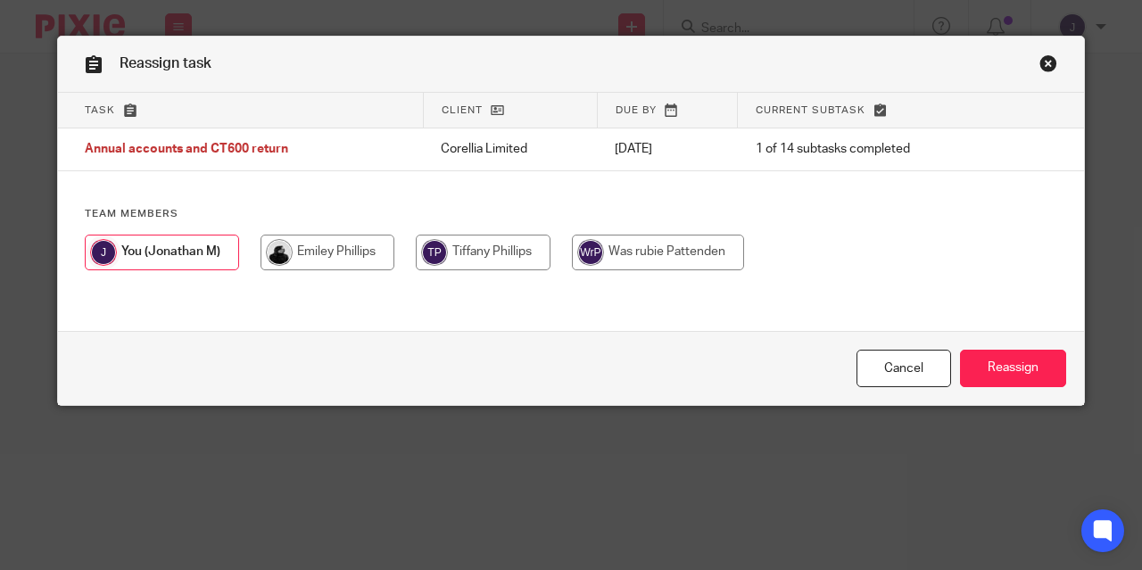
click at [315, 253] on input "radio" at bounding box center [328, 253] width 134 height 36
radio input "true"
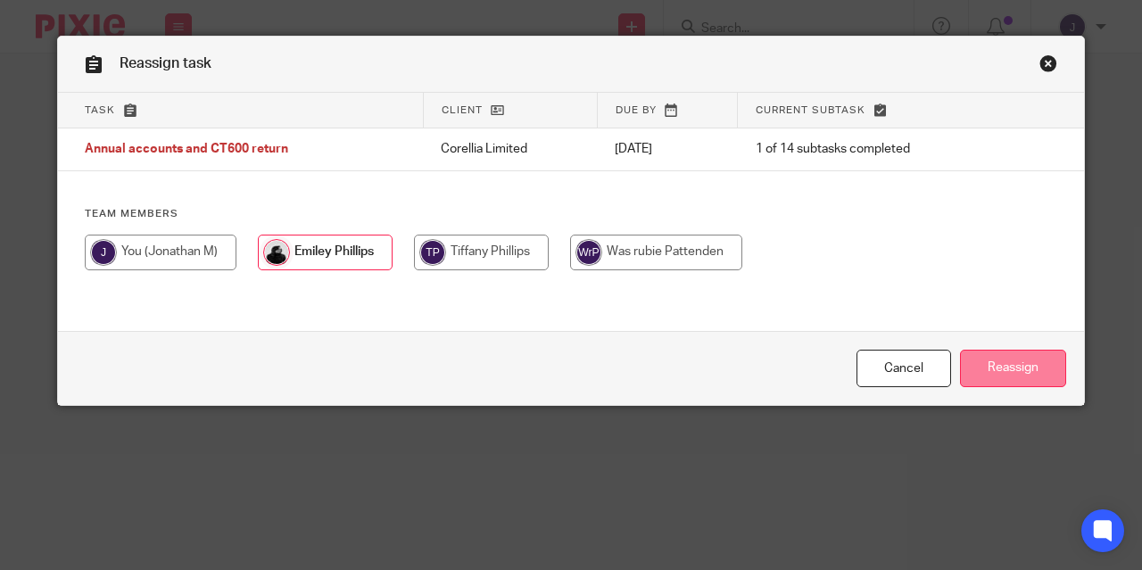
click at [1010, 368] on input "Reassign" at bounding box center [1013, 369] width 106 height 38
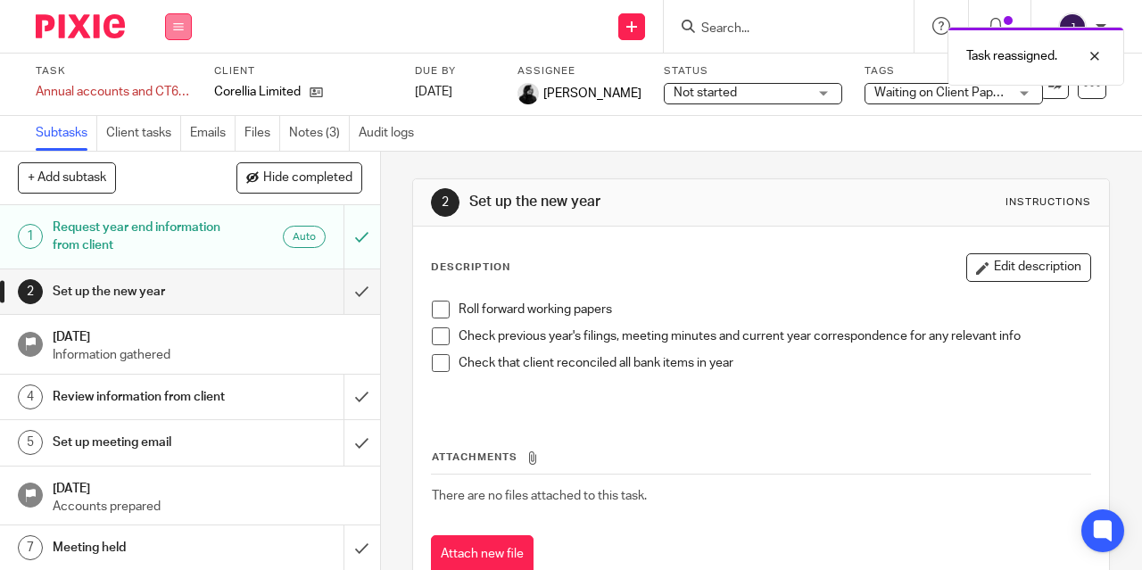
click at [171, 22] on button at bounding box center [178, 26] width 27 height 27
click at [175, 79] on link "Work" at bounding box center [169, 83] width 31 height 12
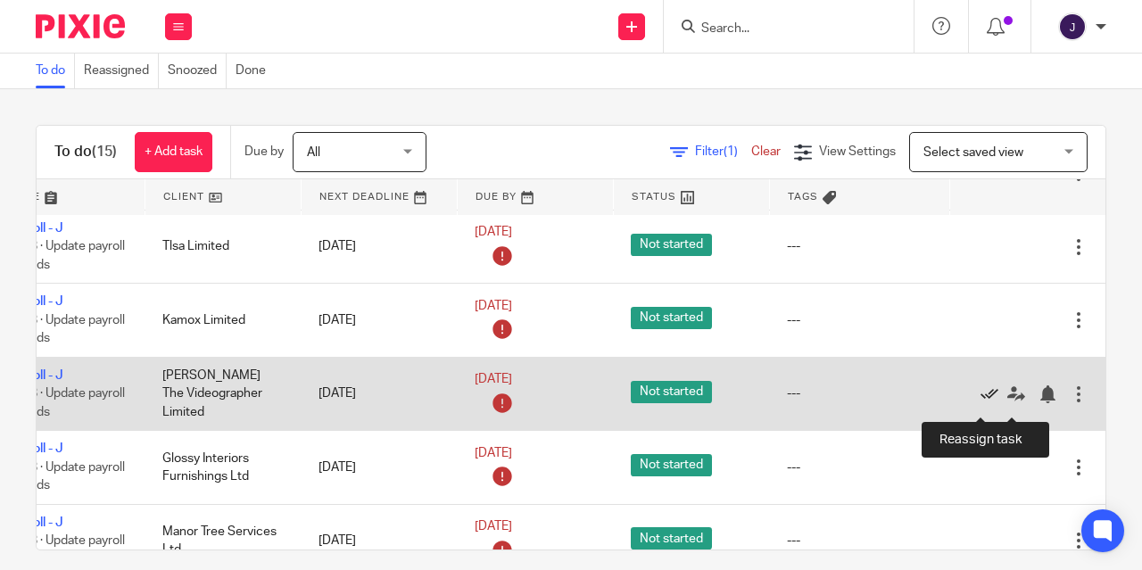
scroll to position [373, 138]
click at [981, 402] on icon at bounding box center [990, 394] width 18 height 18
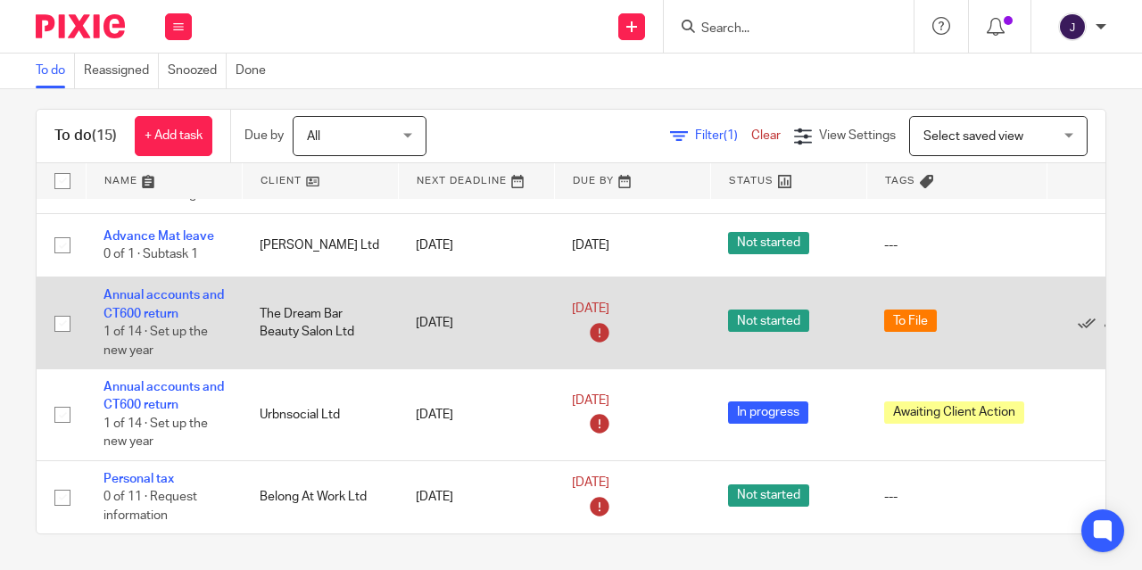
scroll to position [16, 0]
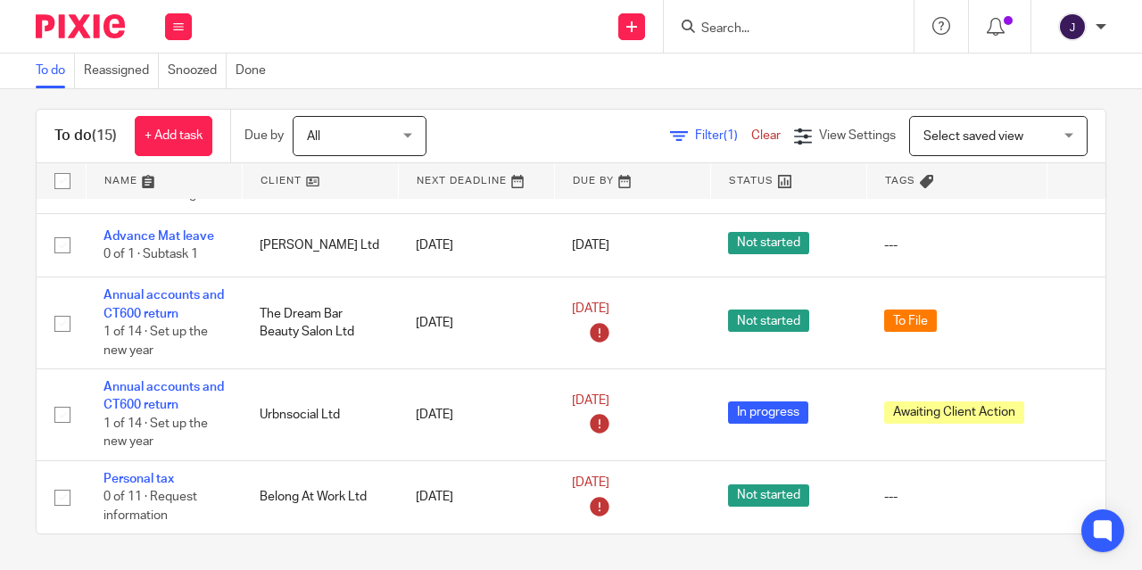
click at [751, 136] on link "Clear" at bounding box center [765, 135] width 29 height 12
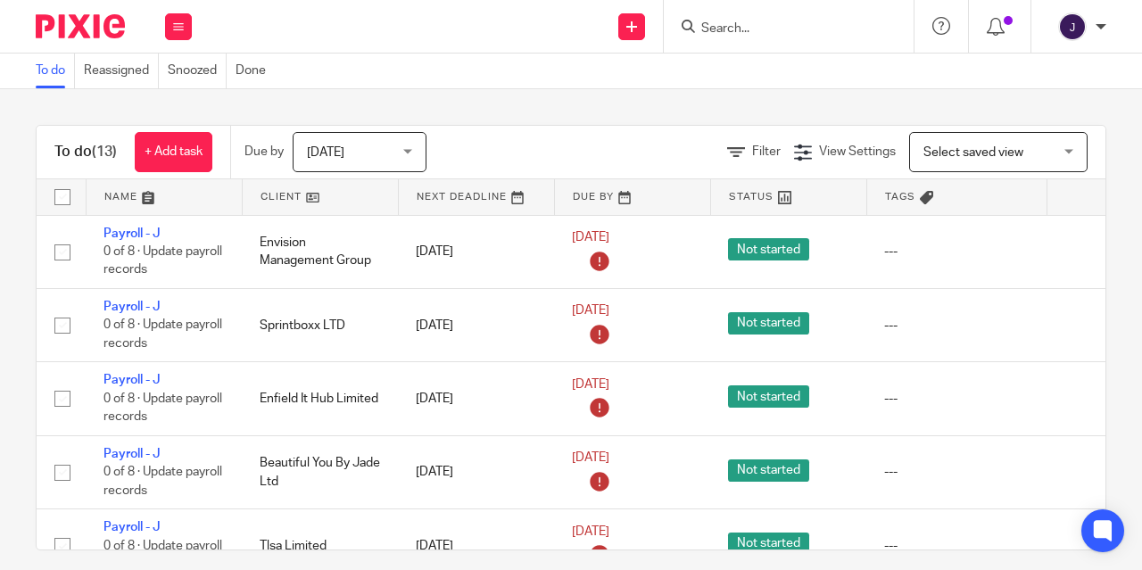
click at [381, 150] on span "[DATE]" at bounding box center [354, 151] width 95 height 37
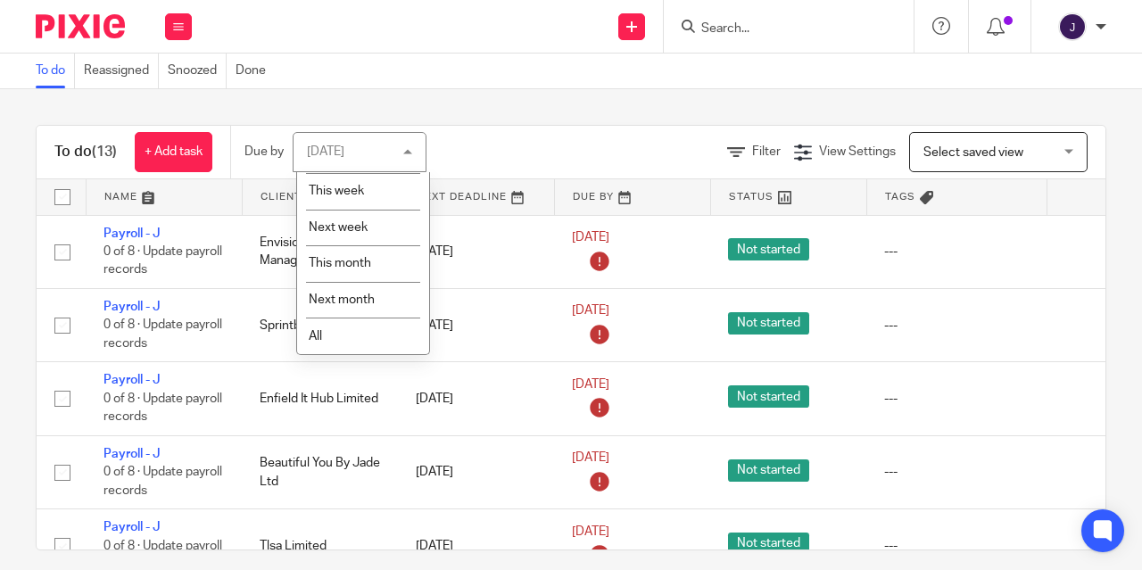
scroll to position [77, 0]
click at [350, 334] on li "All" at bounding box center [363, 336] width 132 height 37
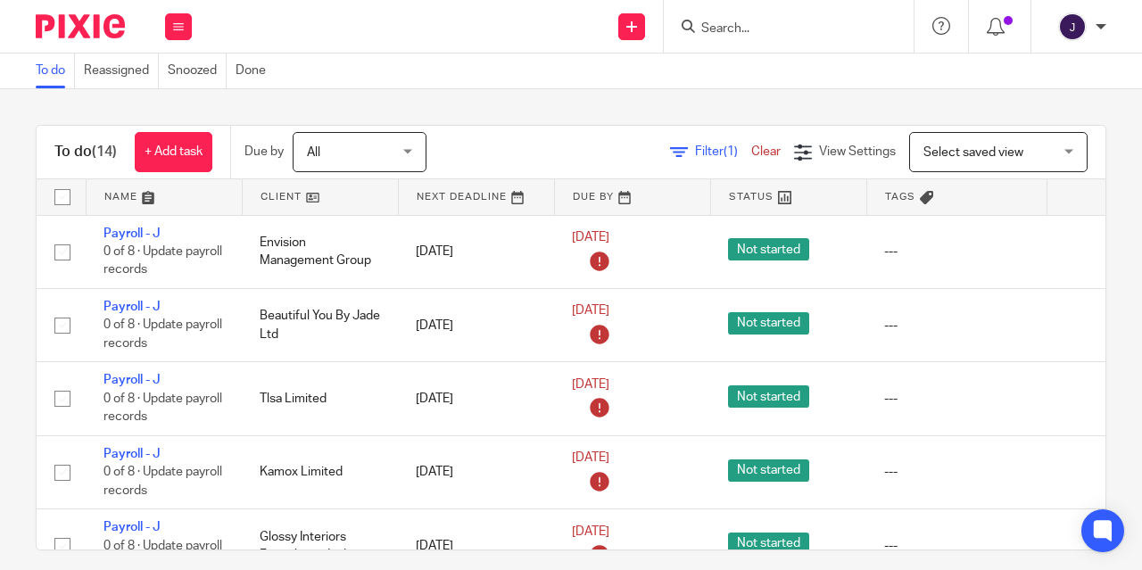
click at [126, 190] on link at bounding box center [164, 197] width 155 height 36
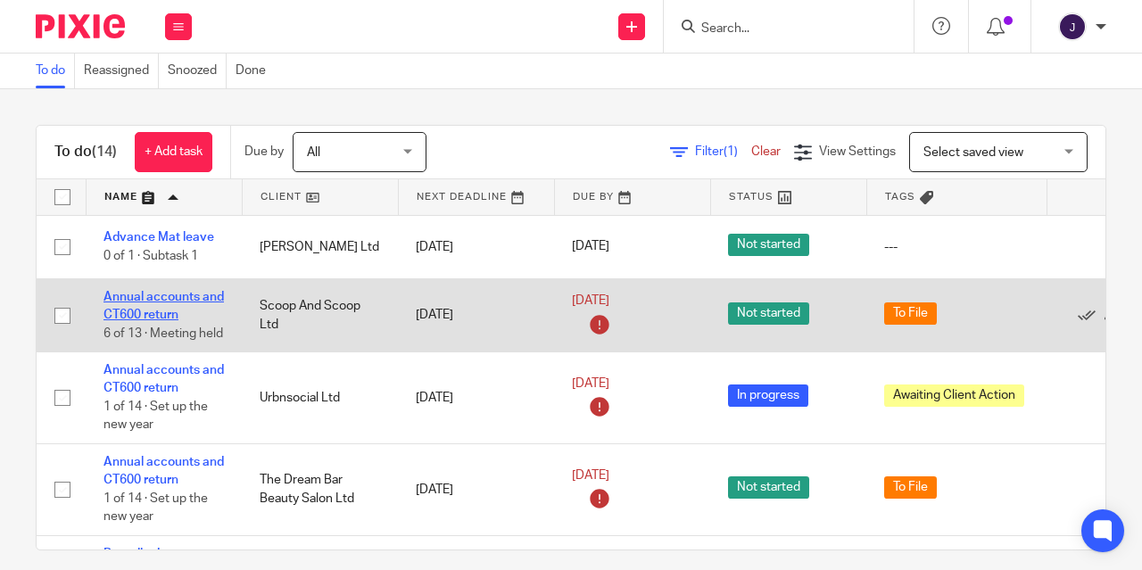
click at [146, 302] on link "Annual accounts and CT600 return" at bounding box center [164, 306] width 120 height 30
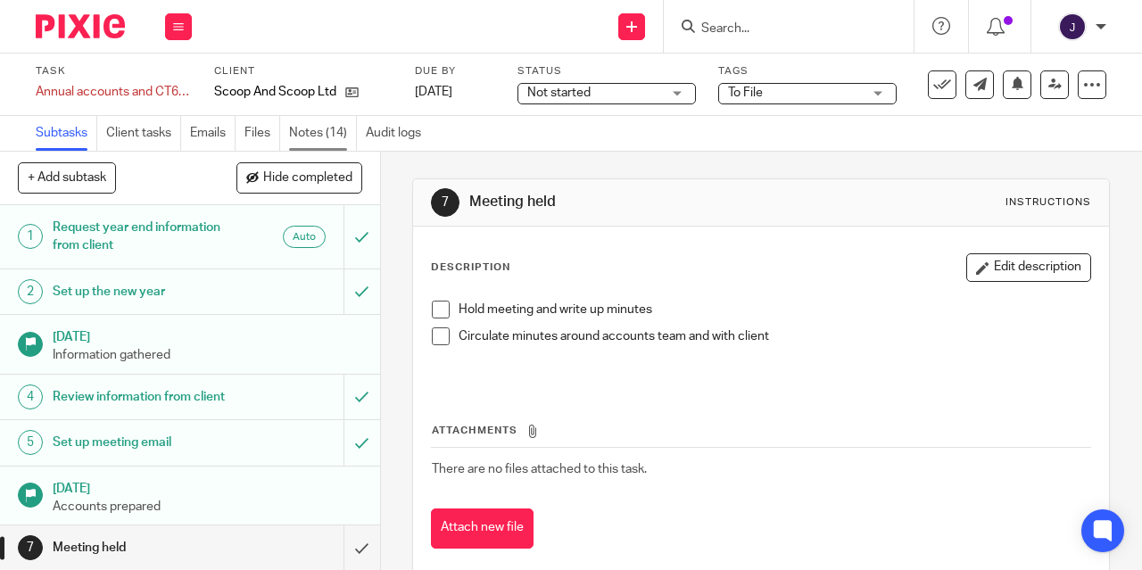
click at [306, 136] on link "Notes (14)" at bounding box center [323, 133] width 68 height 35
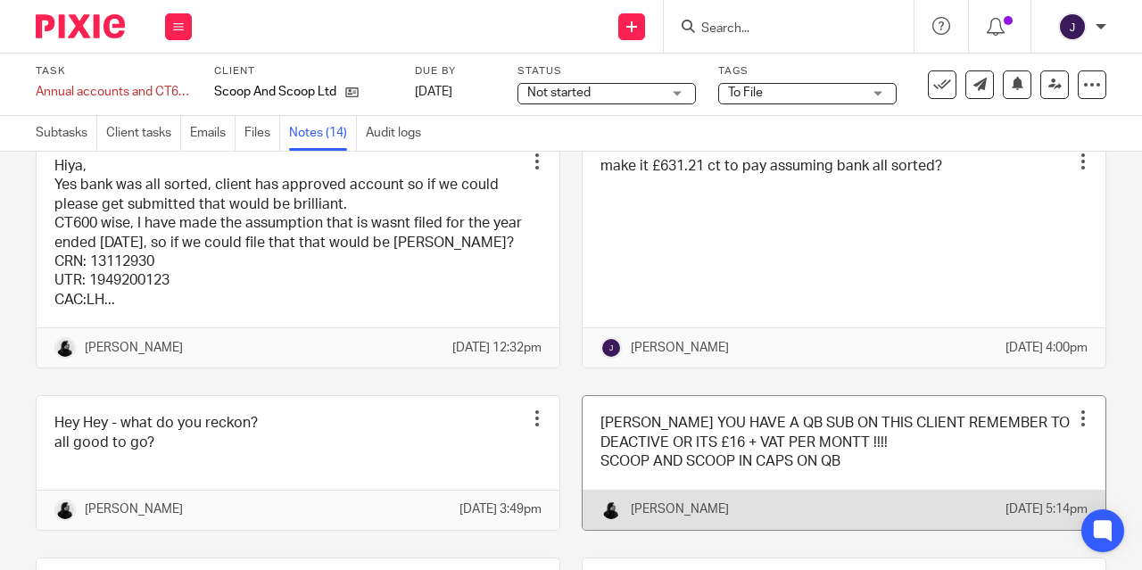
scroll to position [6, 0]
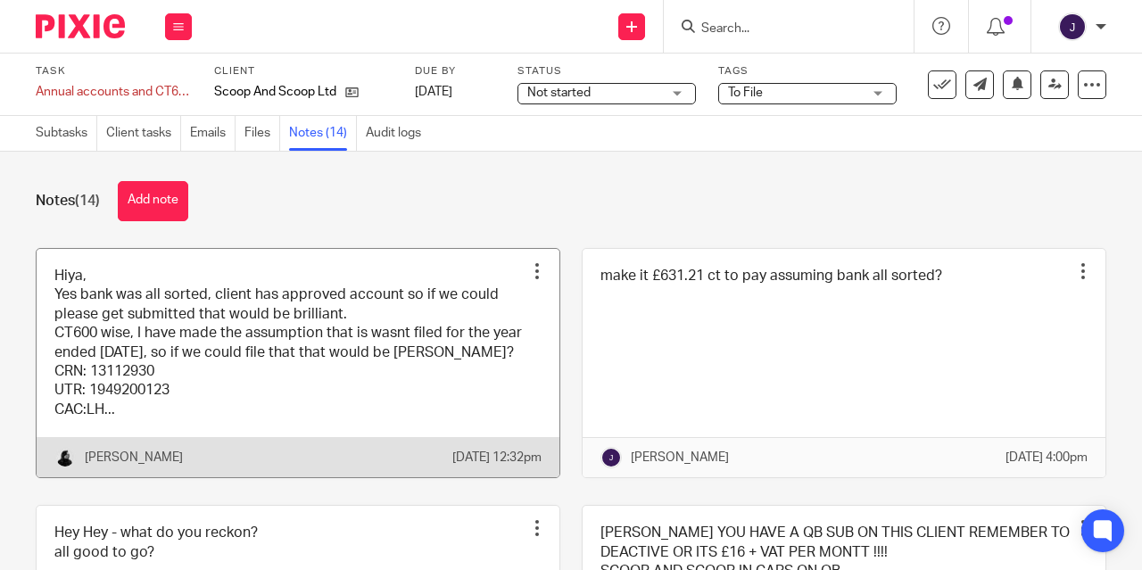
click at [227, 358] on link at bounding box center [298, 363] width 523 height 229
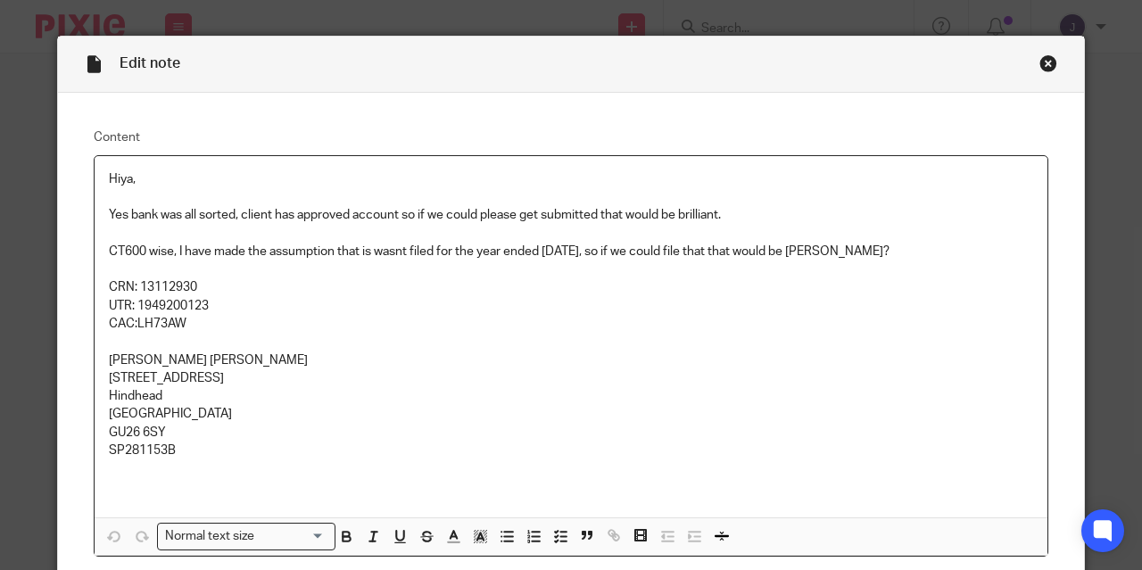
click at [1040, 55] on div "Close this dialog window" at bounding box center [1049, 63] width 18 height 18
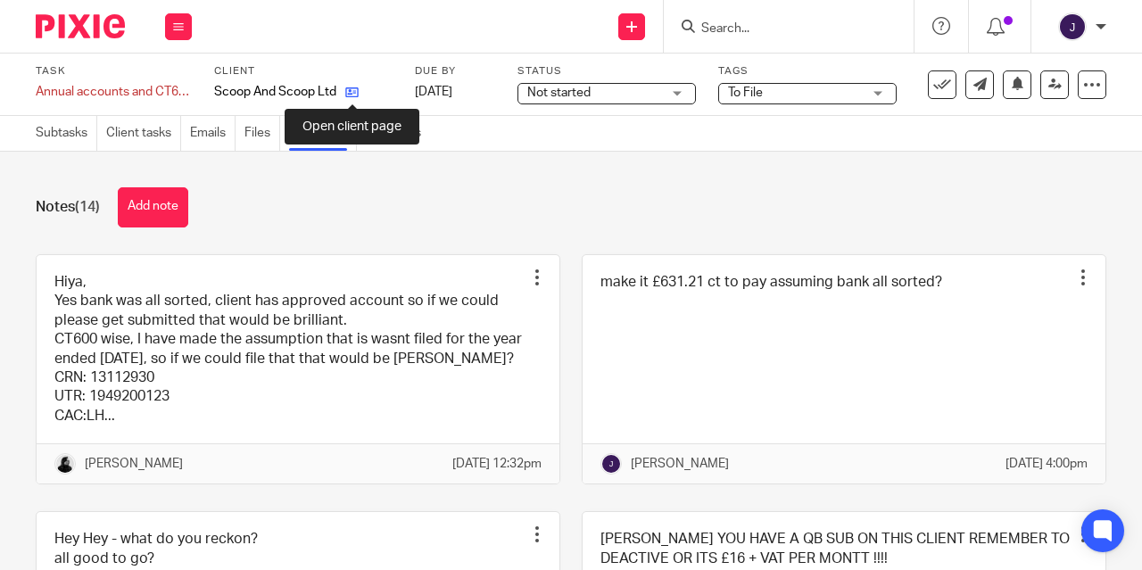
click at [356, 93] on icon at bounding box center [351, 92] width 13 height 13
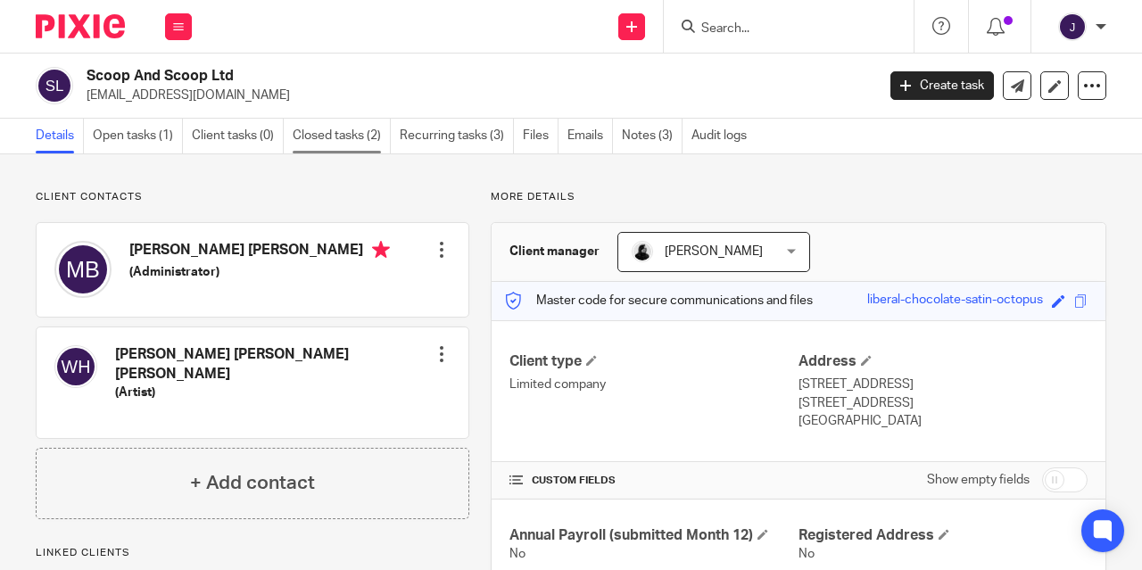
click at [325, 131] on link "Closed tasks (2)" at bounding box center [342, 136] width 98 height 35
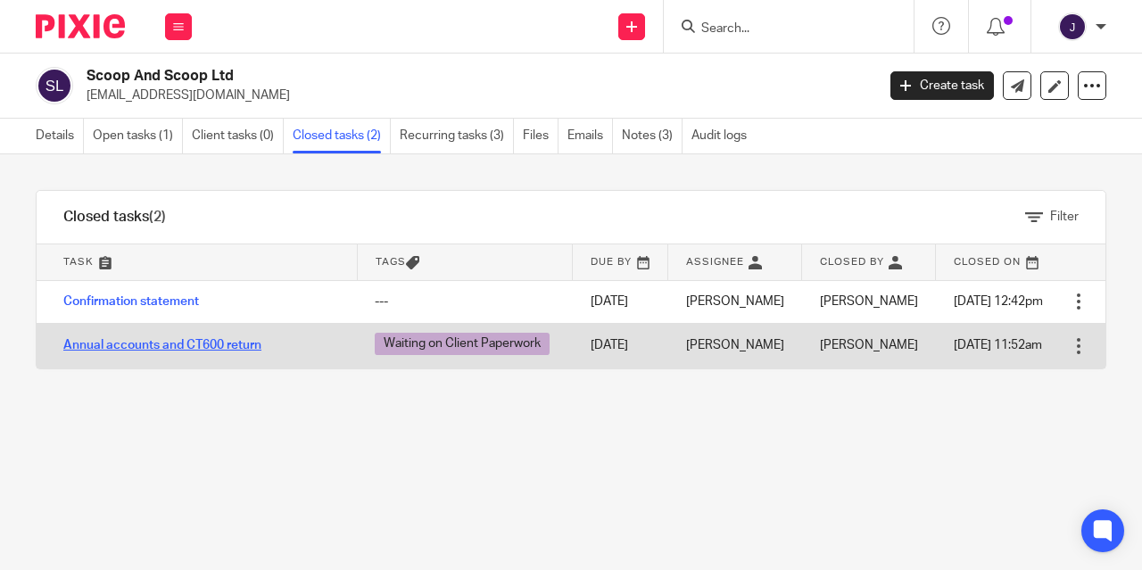
click at [180, 343] on link "Annual accounts and CT600 return" at bounding box center [162, 345] width 198 height 12
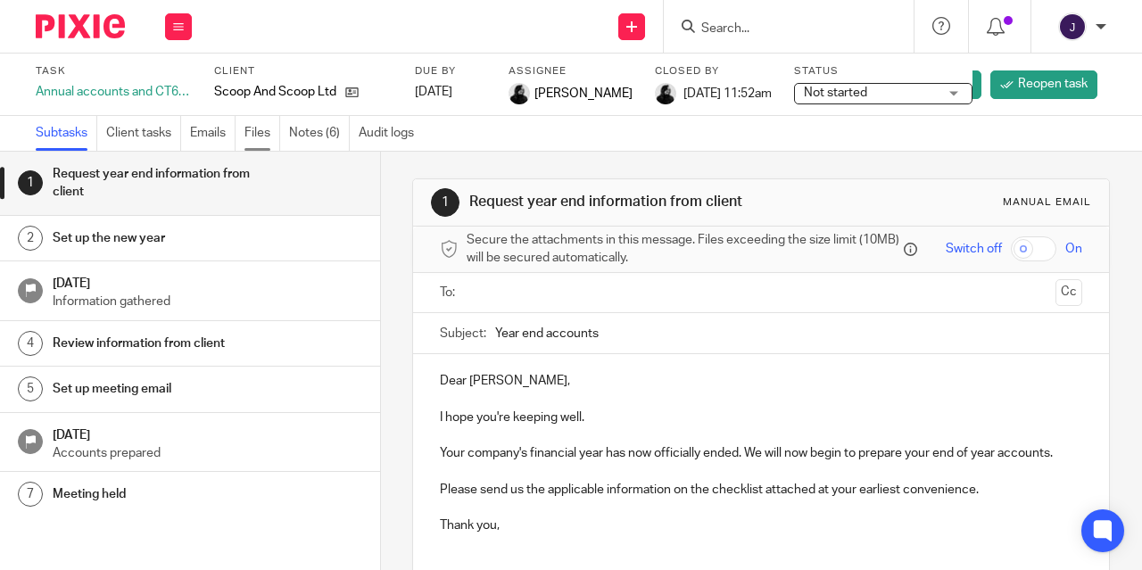
click at [258, 129] on link "Files" at bounding box center [262, 133] width 36 height 35
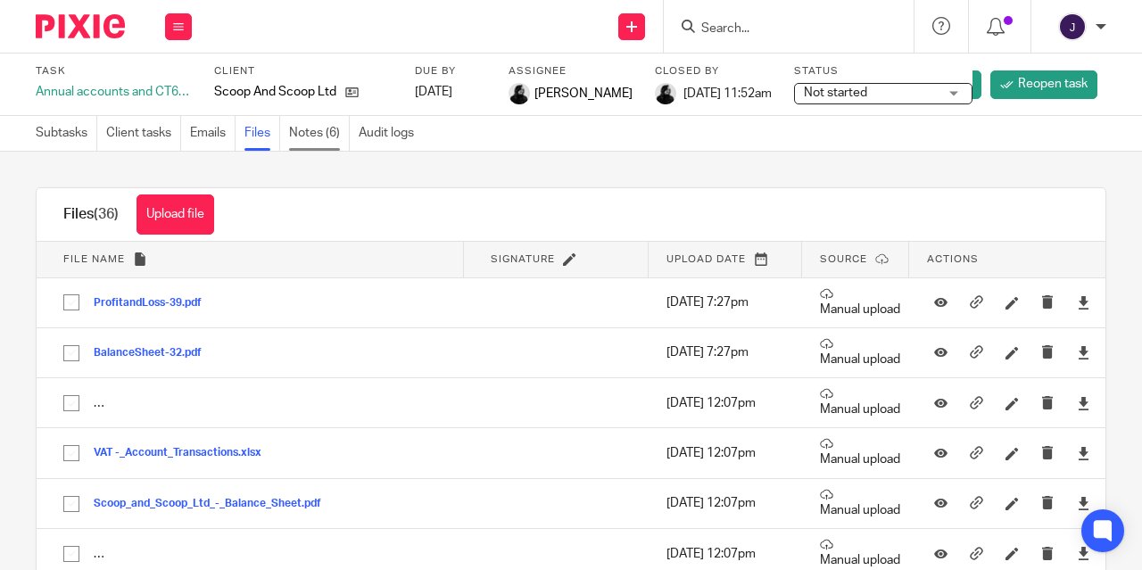
click at [308, 142] on link "Notes (6)" at bounding box center [319, 133] width 61 height 35
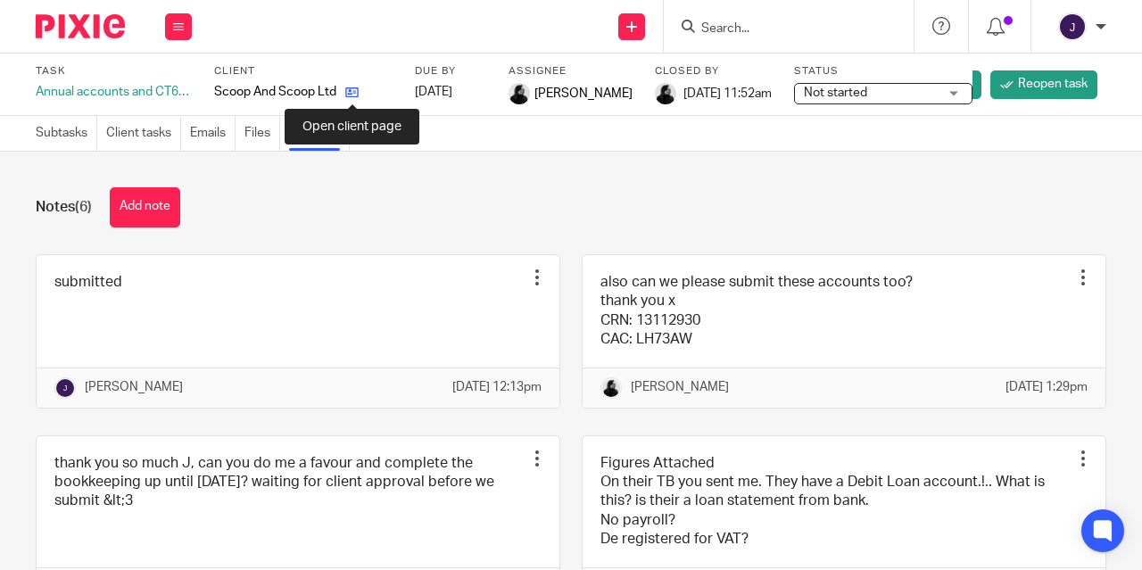
click at [359, 93] on icon at bounding box center [351, 92] width 13 height 13
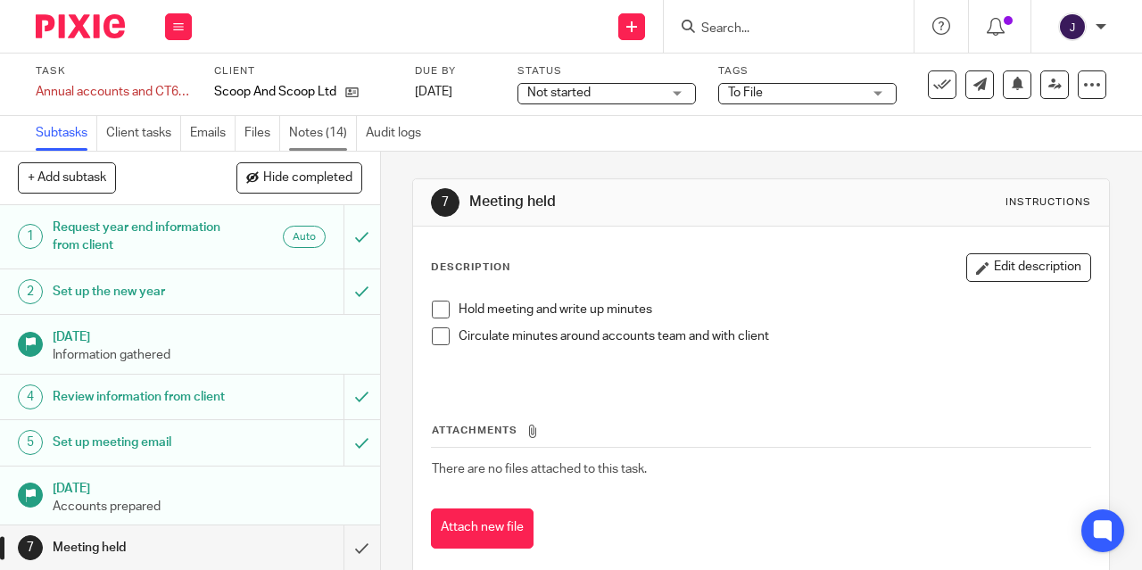
click at [305, 135] on link "Notes (14)" at bounding box center [323, 133] width 68 height 35
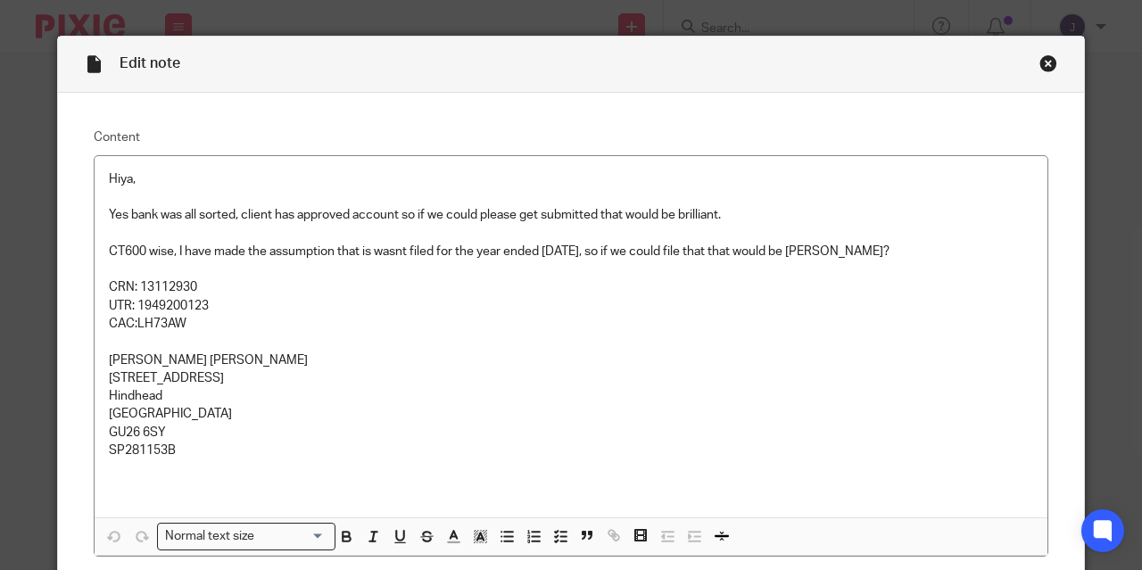
click at [1040, 65] on div "Close this dialog window" at bounding box center [1049, 63] width 18 height 18
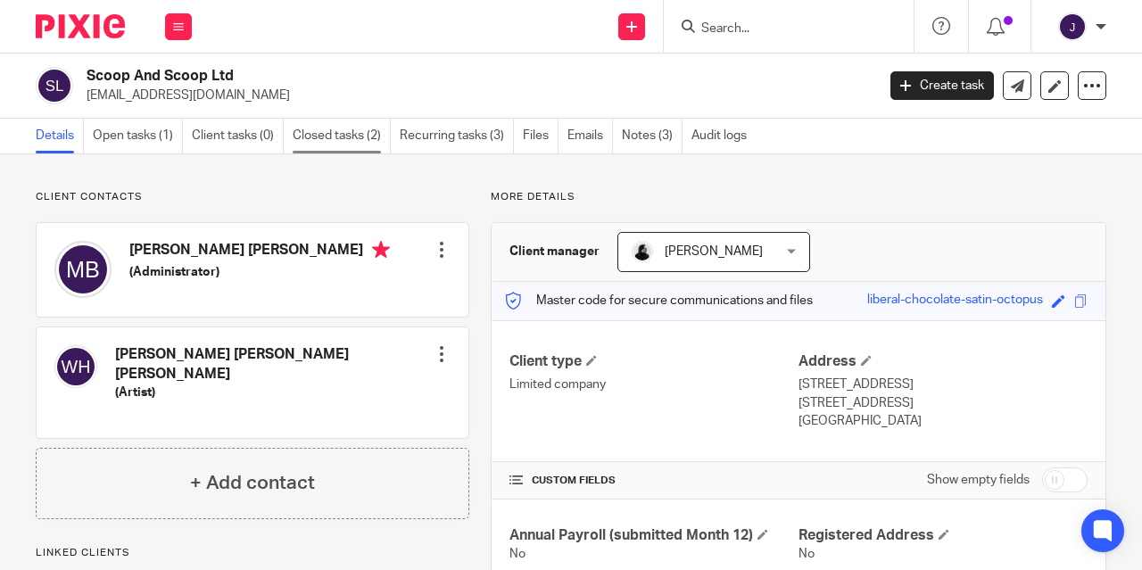
click at [359, 138] on link "Closed tasks (2)" at bounding box center [342, 136] width 98 height 35
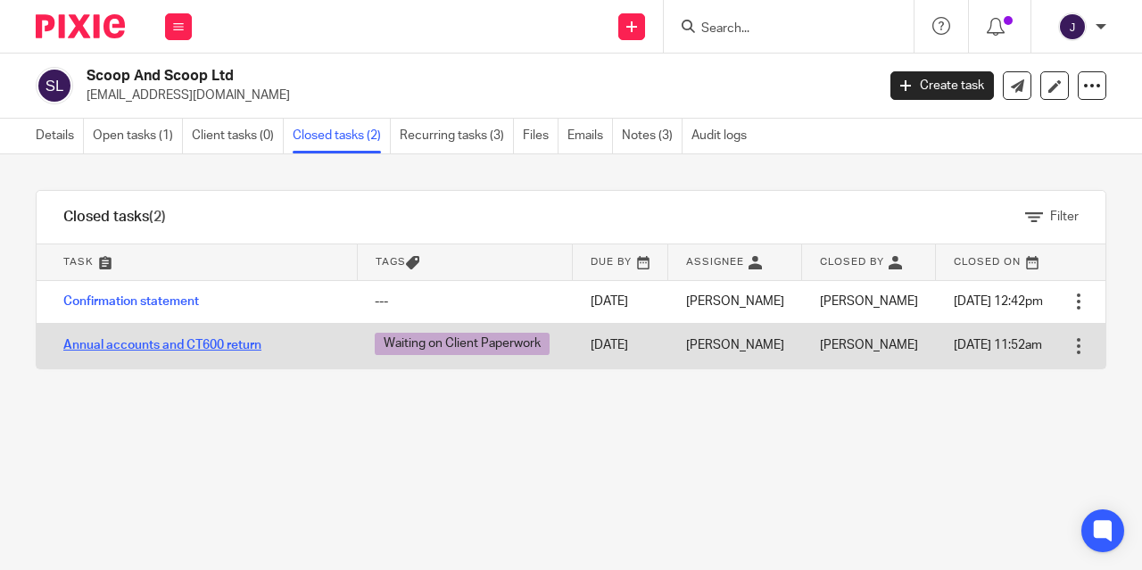
click at [140, 351] on link "Annual accounts and CT600 return" at bounding box center [162, 345] width 198 height 12
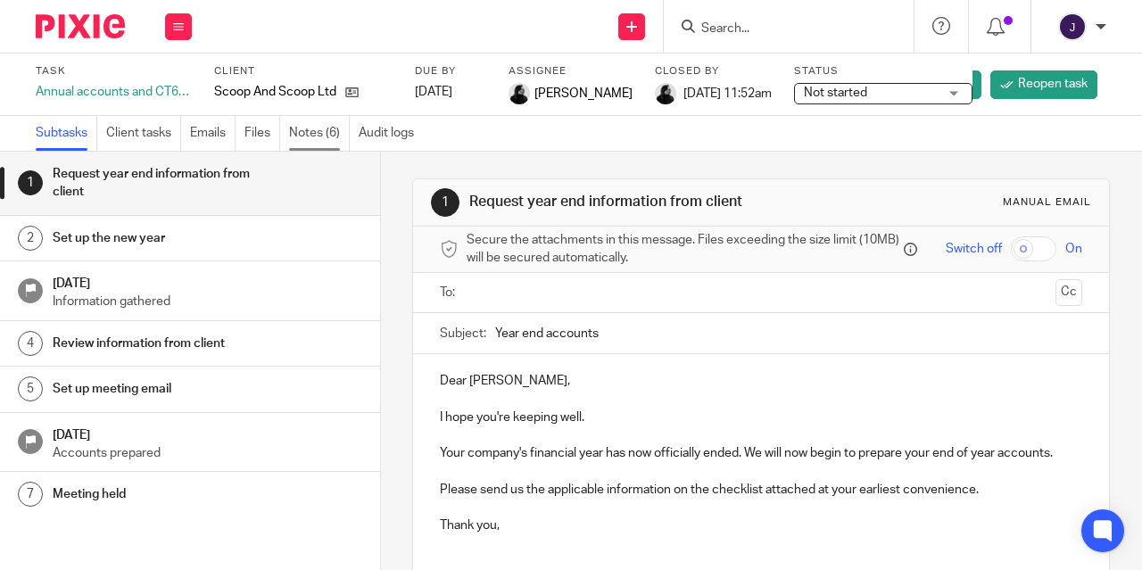
click at [319, 132] on link "Notes (6)" at bounding box center [319, 133] width 61 height 35
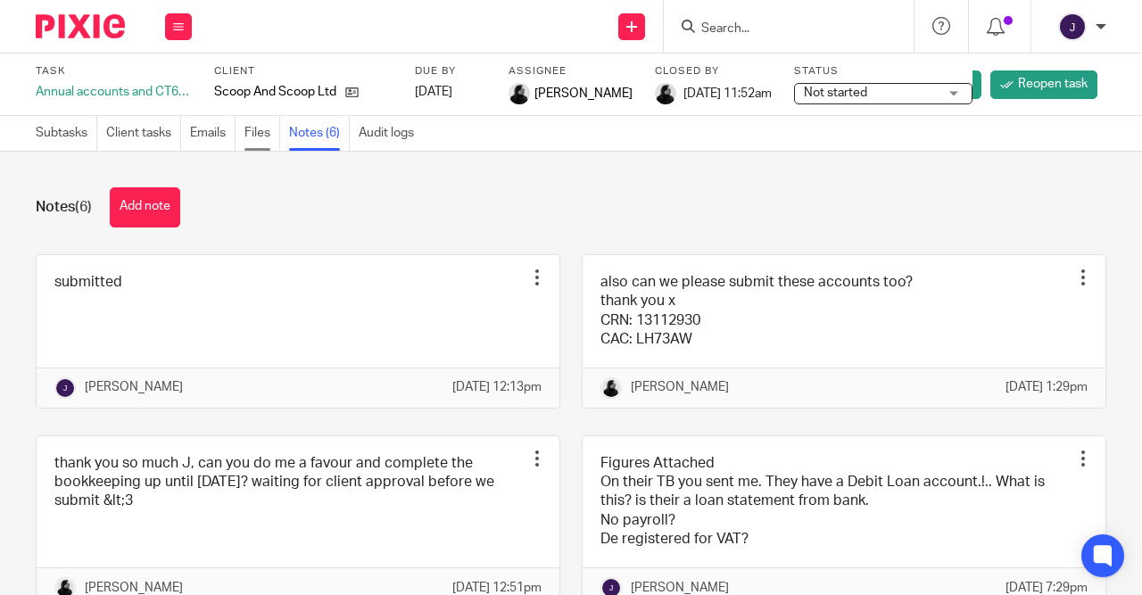
click at [264, 135] on link "Files" at bounding box center [262, 133] width 36 height 35
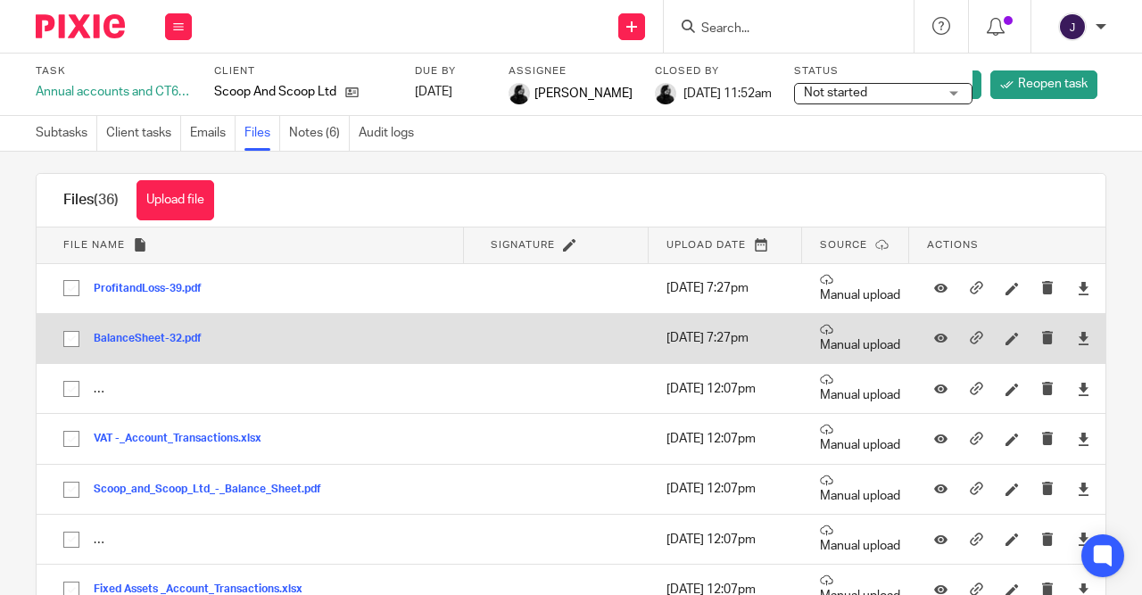
scroll to position [16, 0]
click at [145, 338] on button "BalanceSheet-32.pdf" at bounding box center [154, 337] width 121 height 12
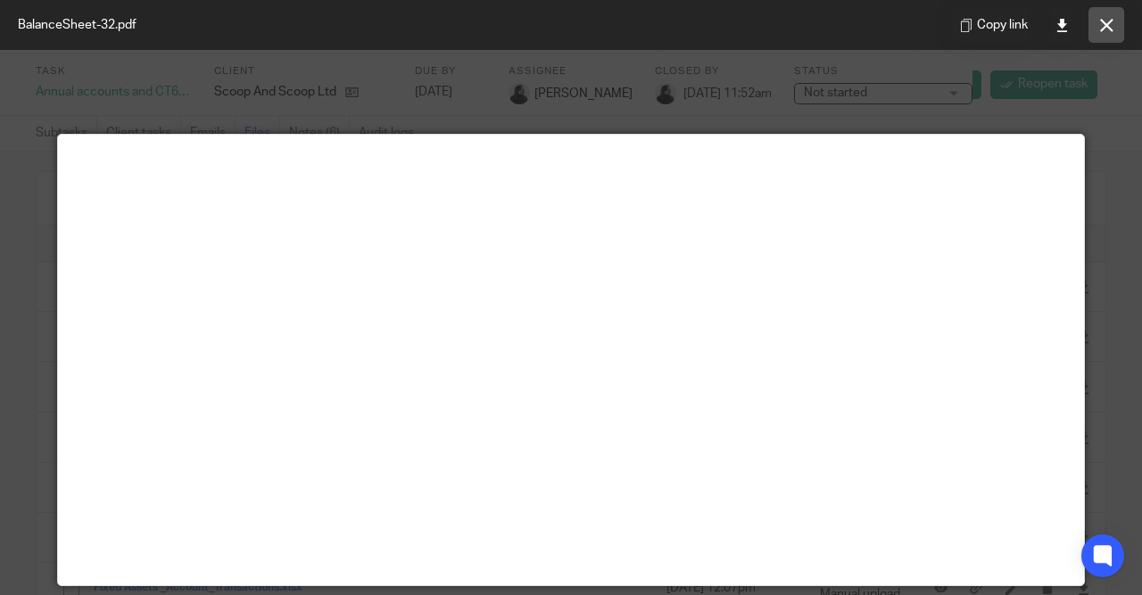
click at [1100, 20] on icon at bounding box center [1106, 25] width 13 height 13
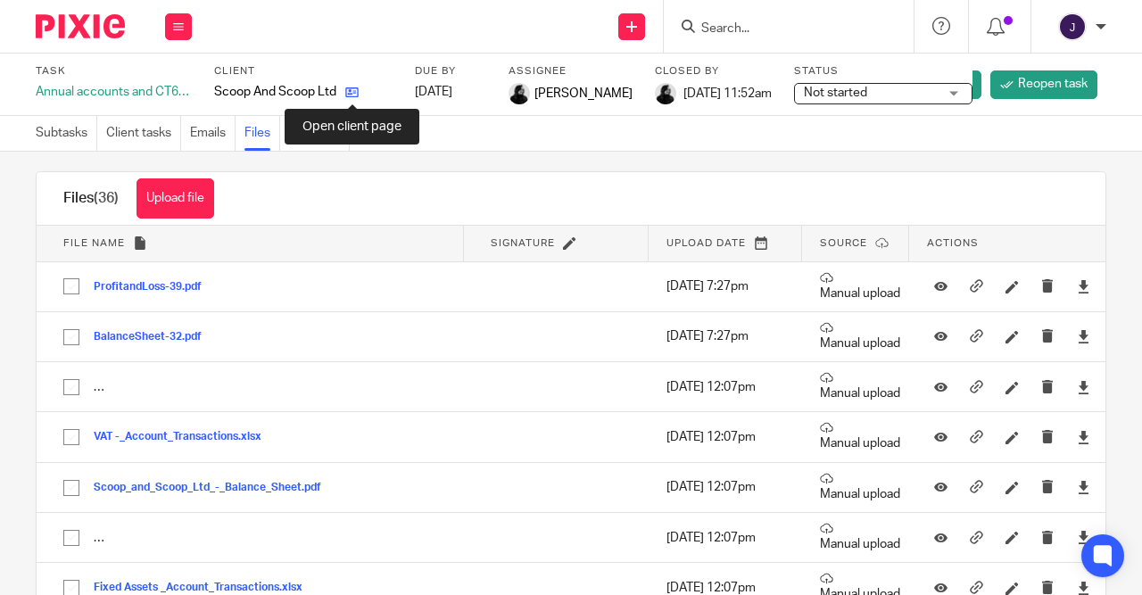
click at [352, 97] on icon at bounding box center [351, 92] width 13 height 13
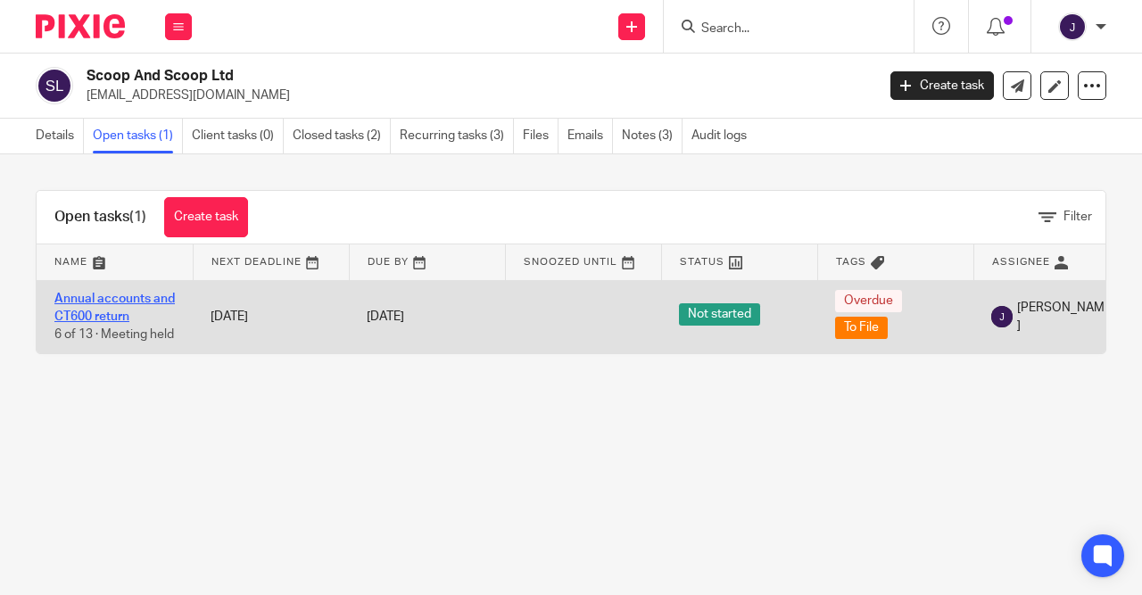
click at [122, 303] on link "Annual accounts and CT600 return" at bounding box center [114, 308] width 120 height 30
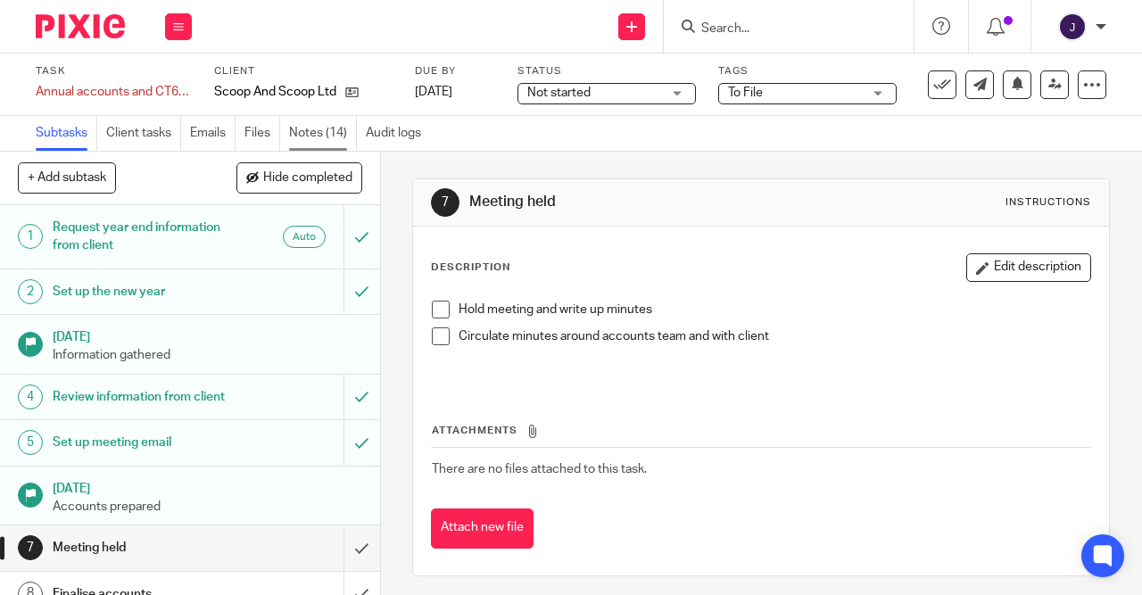
click at [301, 133] on link "Notes (14)" at bounding box center [323, 133] width 68 height 35
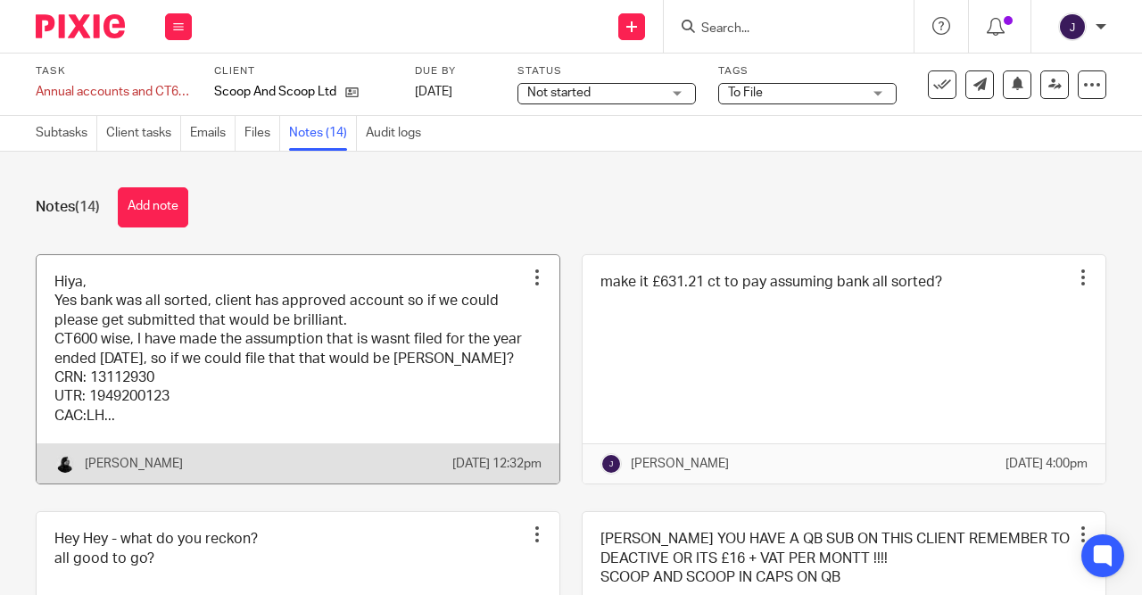
click at [242, 338] on link at bounding box center [298, 369] width 523 height 229
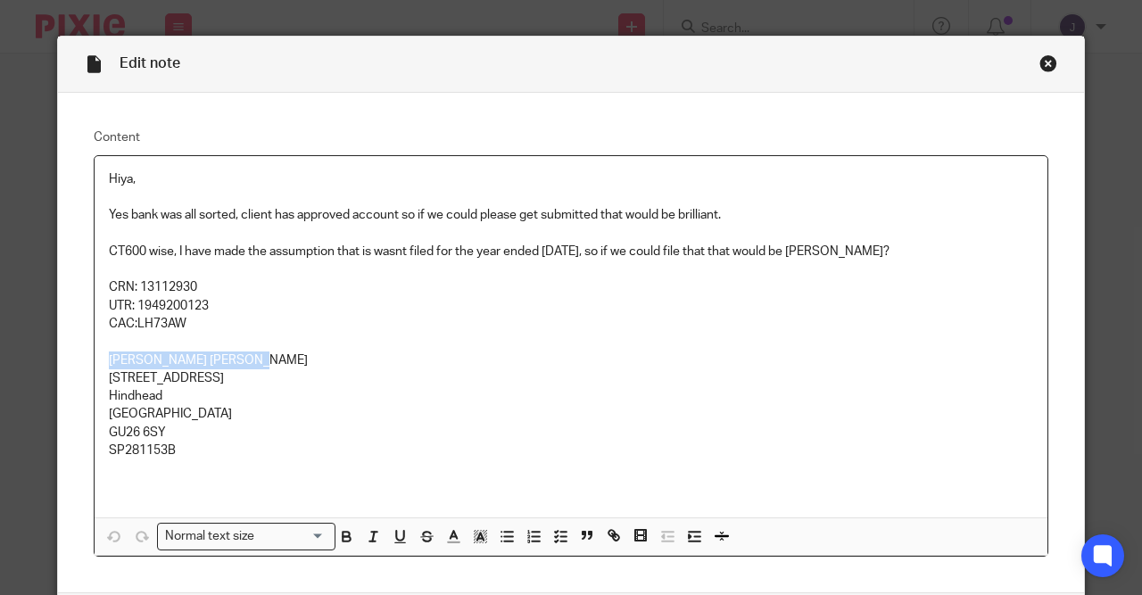
drag, startPoint x: 101, startPoint y: 357, endPoint x: 245, endPoint y: 363, distance: 144.7
click at [245, 363] on div "Hiya, Yes bank was all sorted, client has approved account so if we could pleas…" at bounding box center [571, 336] width 953 height 361
copy p "Marcia Derraik Barbosa"
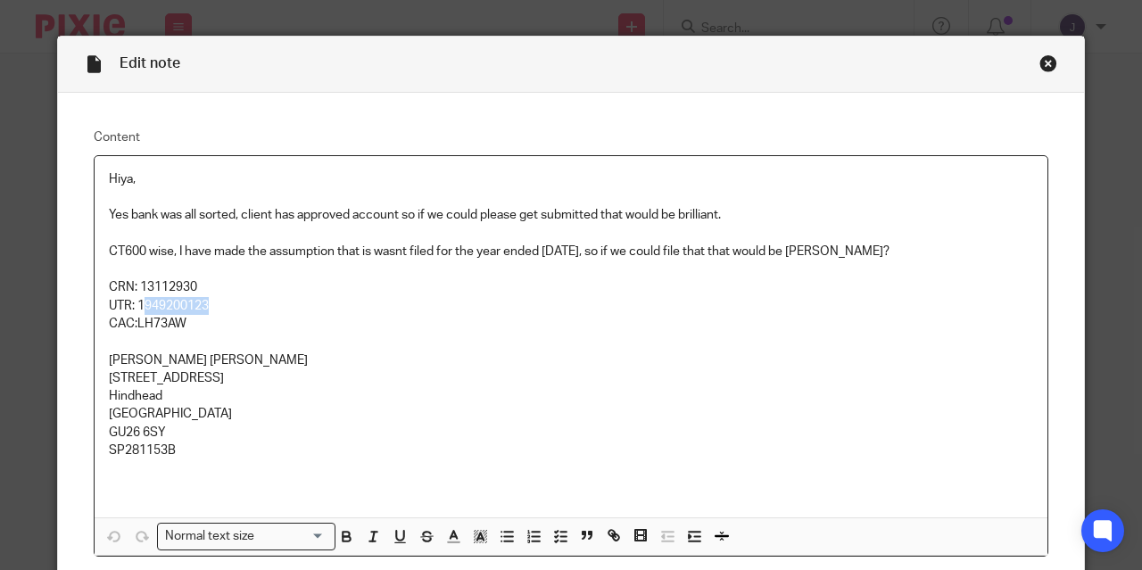
drag, startPoint x: 136, startPoint y: 305, endPoint x: 208, endPoint y: 303, distance: 72.3
click at [208, 303] on p "UTR: 1949200123" at bounding box center [571, 306] width 924 height 18
drag, startPoint x: 132, startPoint y: 303, endPoint x: 262, endPoint y: 310, distance: 130.4
click at [262, 310] on p "UTR: 1949200123" at bounding box center [571, 306] width 924 height 18
copy p "1949200123"
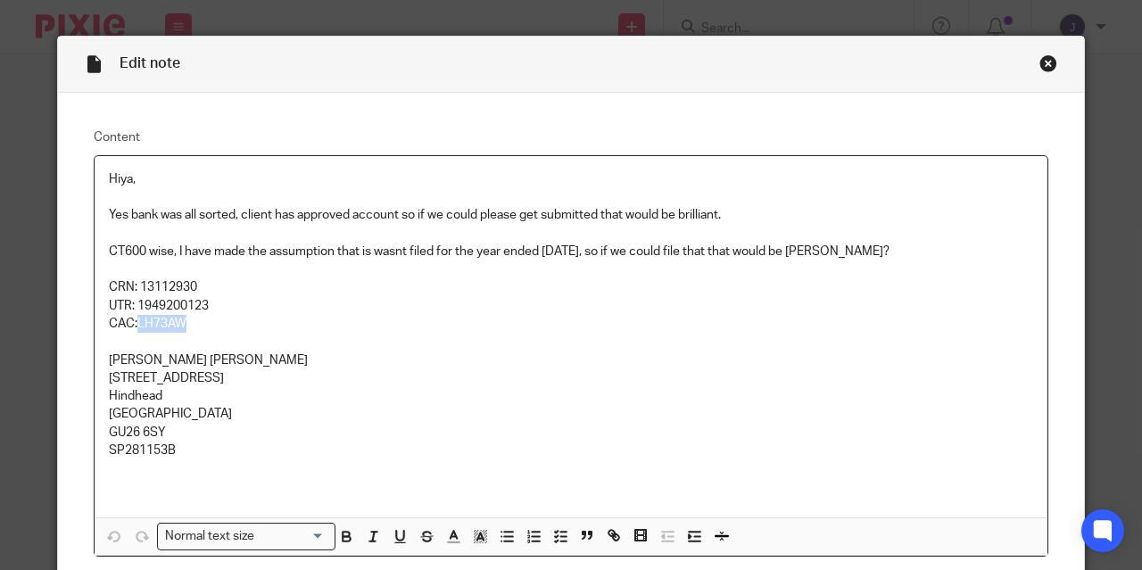
drag, startPoint x: 131, startPoint y: 325, endPoint x: 219, endPoint y: 327, distance: 87.5
click at [219, 327] on p "CAC:LH73AW" at bounding box center [571, 324] width 924 height 18
copy p "LH73AW"
